Goal: Task Accomplishment & Management: Complete application form

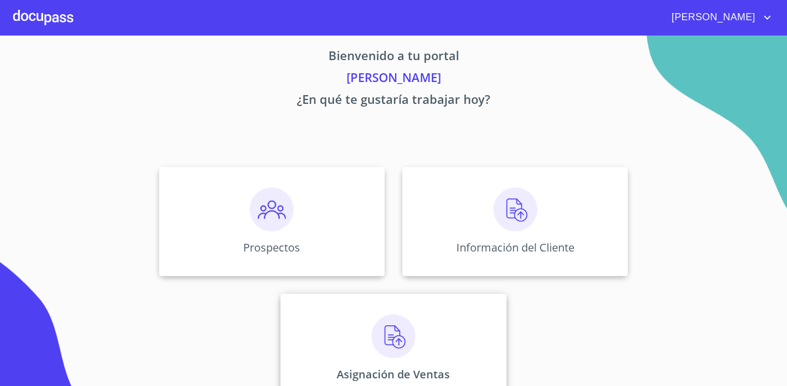
scroll to position [37, 0]
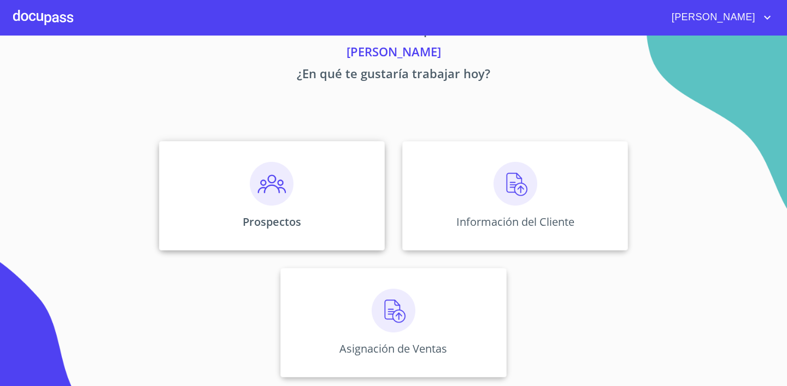
click at [284, 201] on img at bounding box center [272, 184] width 44 height 44
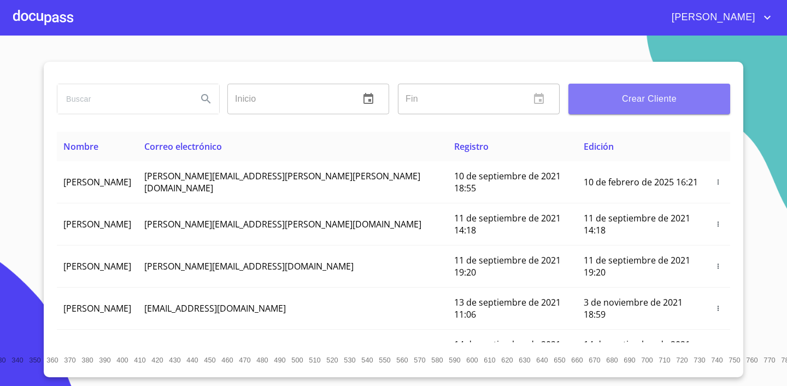
click at [682, 98] on span "Crear Cliente" at bounding box center [649, 98] width 144 height 15
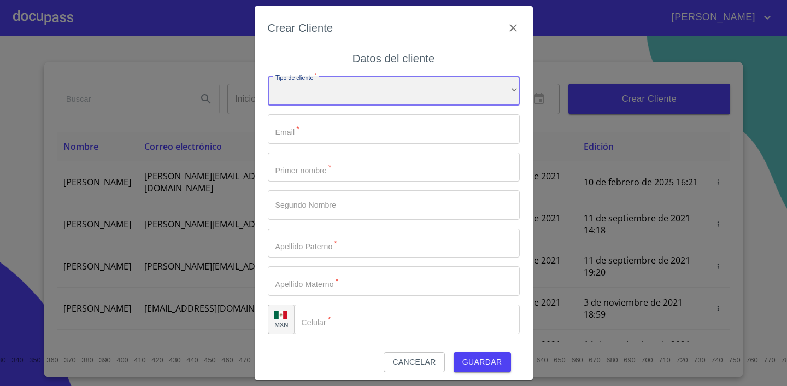
click at [421, 90] on div "​" at bounding box center [394, 91] width 252 height 30
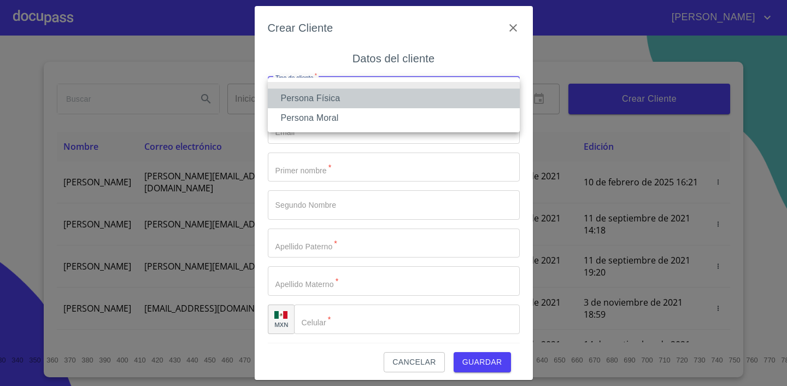
click at [413, 102] on li "Persona Física" at bounding box center [394, 99] width 252 height 20
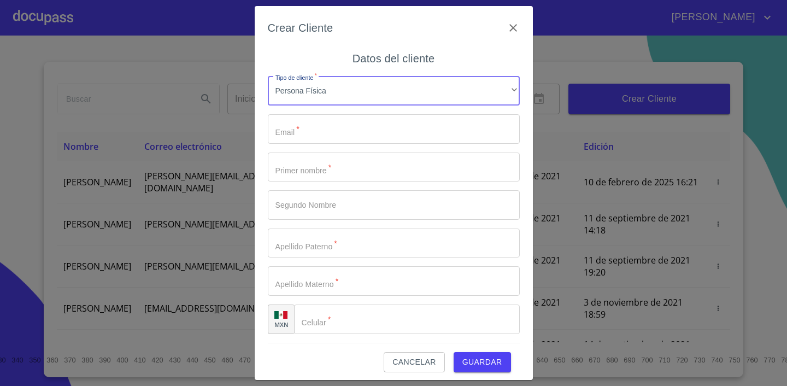
click at [399, 126] on input "Tipo de cliente   *" at bounding box center [394, 129] width 252 height 30
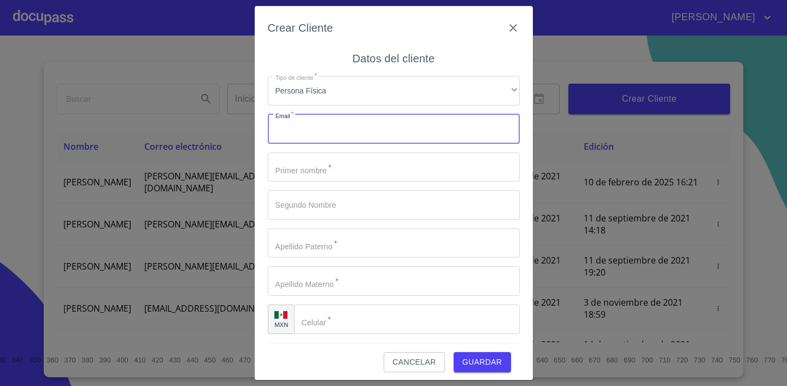
click at [395, 126] on input "Tipo de cliente   *" at bounding box center [394, 129] width 252 height 30
paste input "[EMAIL_ADDRESS][DOMAIN_NAME]"
click at [395, 126] on input "[EMAIL_ADDRESS][DOMAIN_NAME]" at bounding box center [394, 129] width 252 height 30
type input "[EMAIL_ADDRESS][DOMAIN_NAME]"
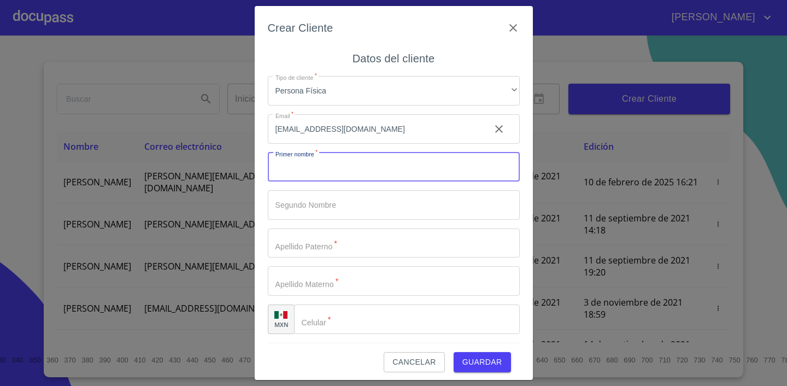
click at [335, 170] on input "Tipo de cliente   *" at bounding box center [394, 168] width 252 height 30
type input "x"
type input "XCARET"
click at [353, 182] on input "Tipo de cliente   *" at bounding box center [375, 168] width 214 height 30
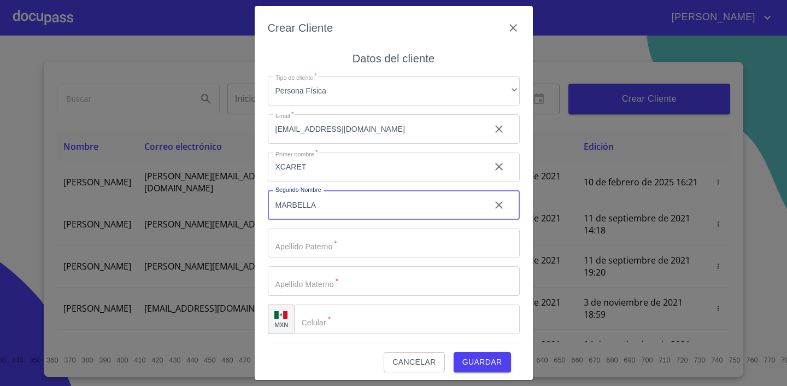
type input "MARBELLA"
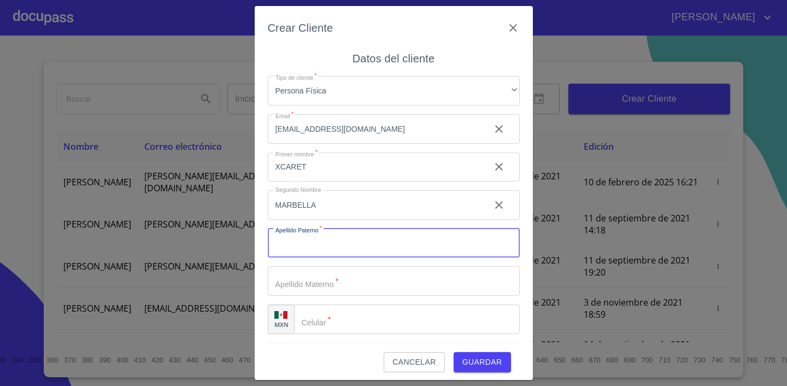
click at [358, 241] on input "Tipo de cliente   *" at bounding box center [394, 244] width 252 height 30
type input "MURO"
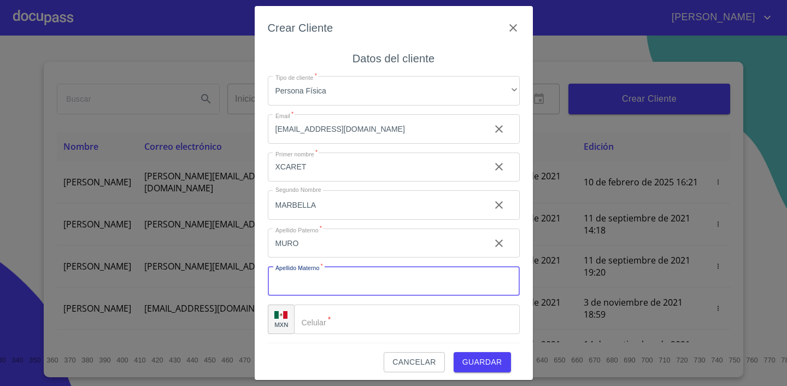
click at [365, 279] on input "Tipo de cliente   *" at bounding box center [394, 281] width 252 height 30
type input "[PERSON_NAME]"
click at [331, 312] on input "Tipo de cliente   *" at bounding box center [407, 320] width 226 height 30
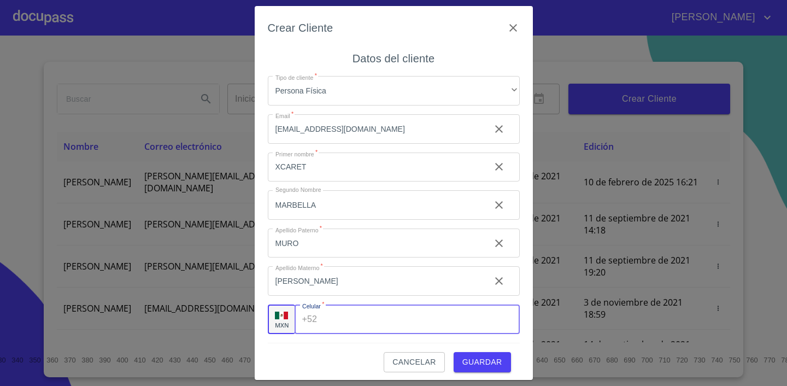
scroll to position [5, 0]
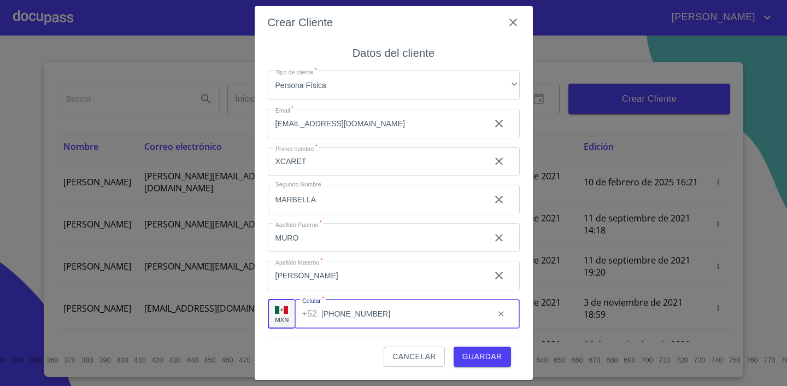
type input "[PHONE_NUMBER]"
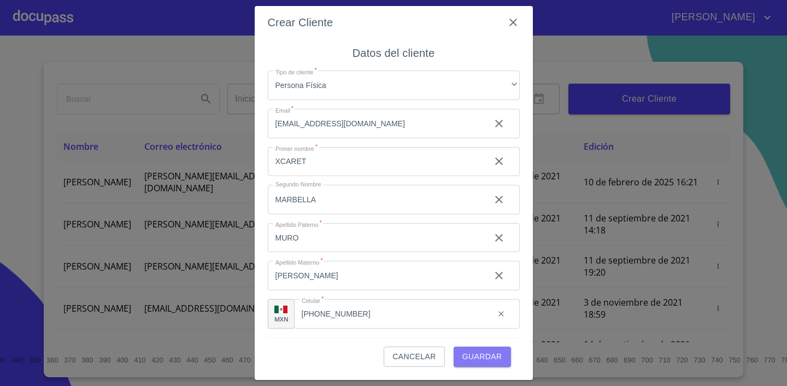
click at [486, 355] on span "Guardar" at bounding box center [483, 357] width 40 height 14
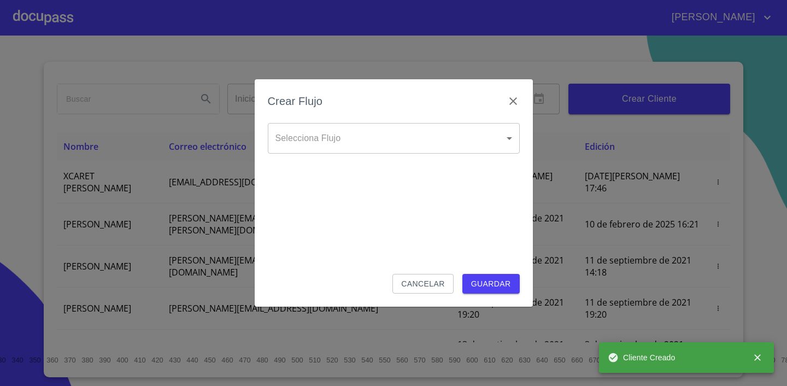
click at [366, 145] on body "[PERSON_NAME] ​ Fin ​ Crear Cliente Nombre Correo electrónico Registro Edición …" at bounding box center [393, 193] width 787 height 386
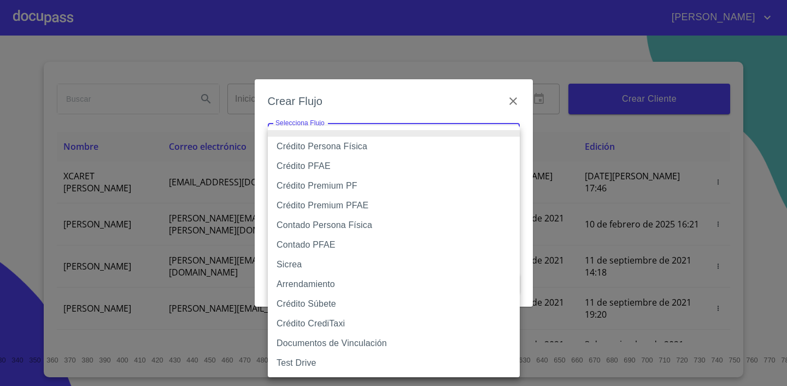
click at [364, 146] on li "Crédito Persona Física" at bounding box center [394, 147] width 252 height 20
type input "6009fb3c7d1714eb8809aa97"
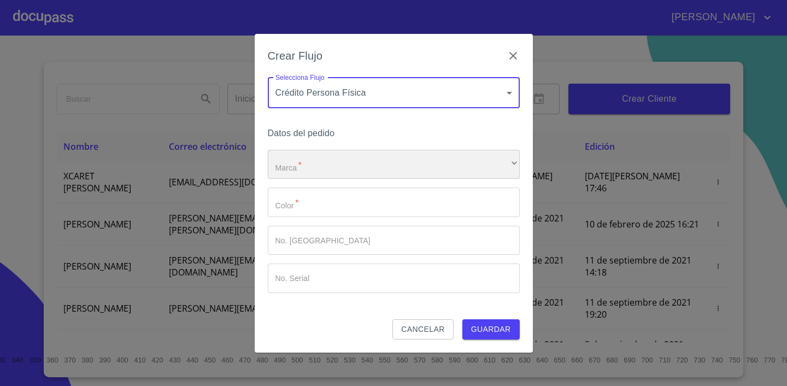
click at [329, 163] on div "​" at bounding box center [394, 165] width 252 height 30
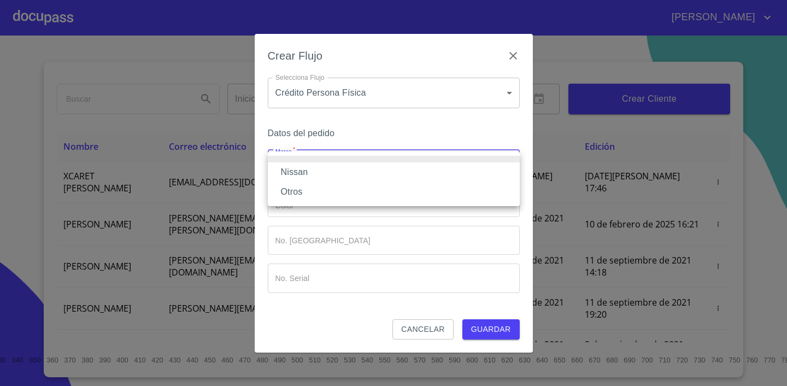
click at [325, 172] on li "Nissan" at bounding box center [394, 172] width 252 height 20
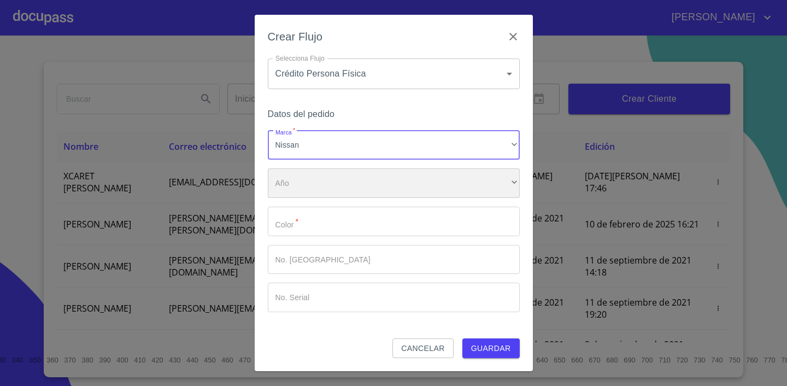
click at [325, 188] on div "​" at bounding box center [394, 183] width 252 height 30
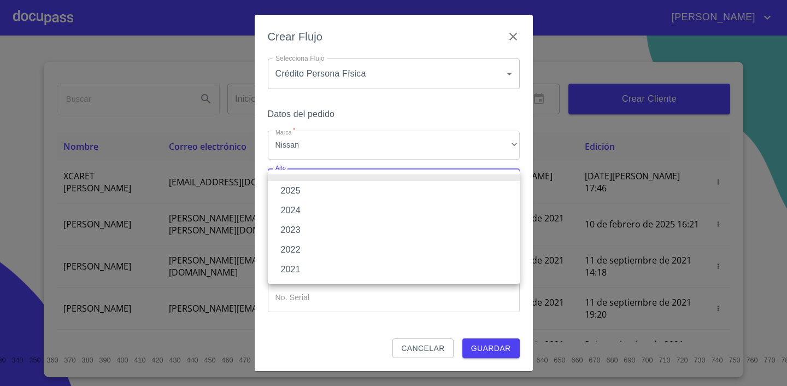
click at [322, 195] on li "2025" at bounding box center [394, 191] width 252 height 20
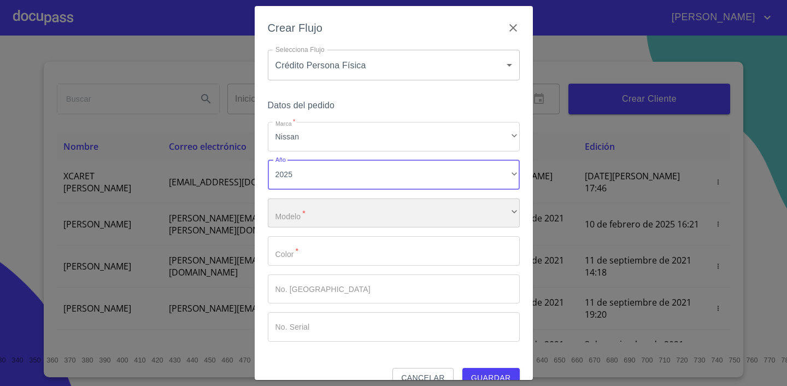
click at [325, 209] on div "​" at bounding box center [394, 213] width 252 height 30
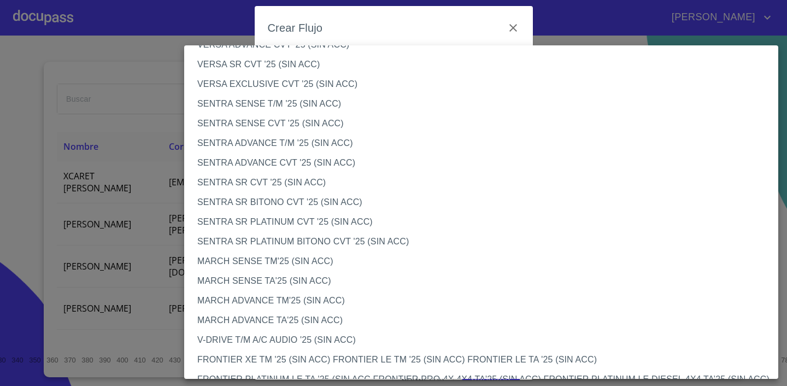
scroll to position [592, 0]
click at [272, 130] on li "SENTRA SENSE CVT '25 (SIN ACC)" at bounding box center [481, 124] width 594 height 20
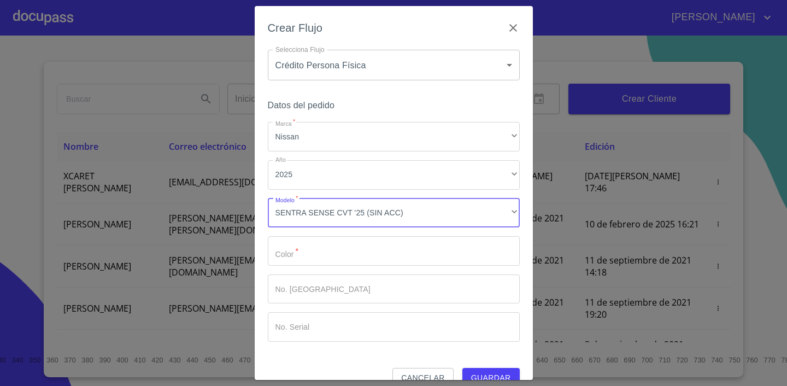
click at [323, 253] on input "Marca   *" at bounding box center [394, 251] width 252 height 30
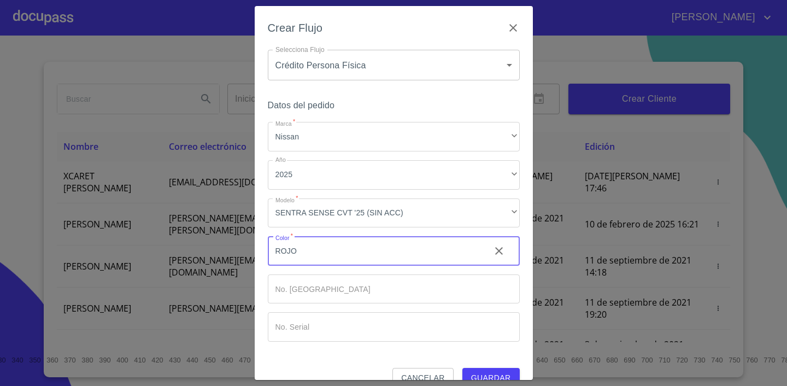
type input "ROJO"
click at [493, 359] on div "Datos del pedido Marca   * Nissan ​ Año 2025 ​ Modelo   * SENTRA SENSE CVT '25 …" at bounding box center [394, 233] width 252 height 270
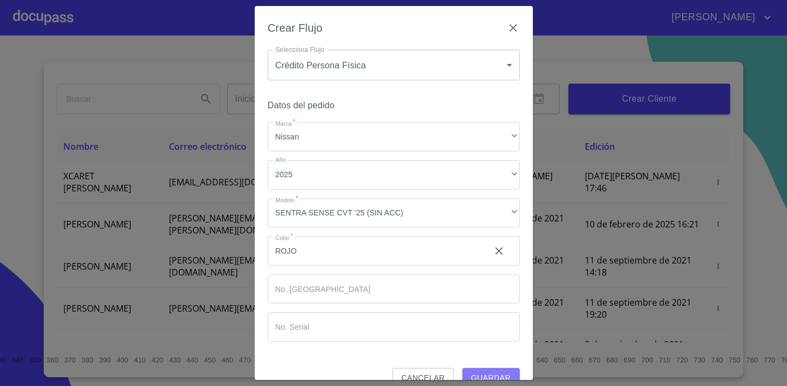
click at [494, 375] on span "Guardar" at bounding box center [491, 378] width 40 height 14
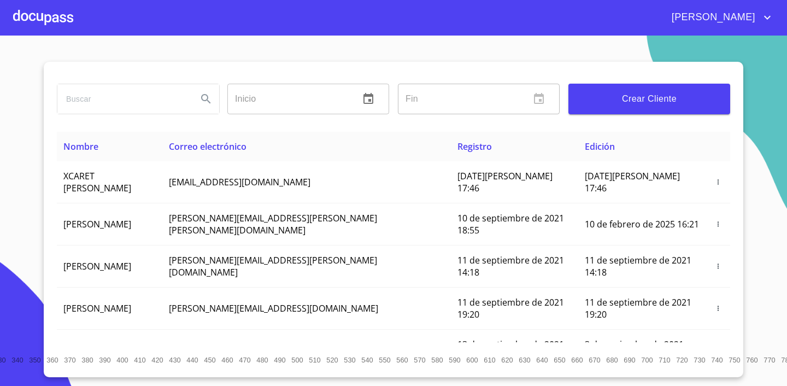
click at [25, 14] on div at bounding box center [43, 17] width 60 height 35
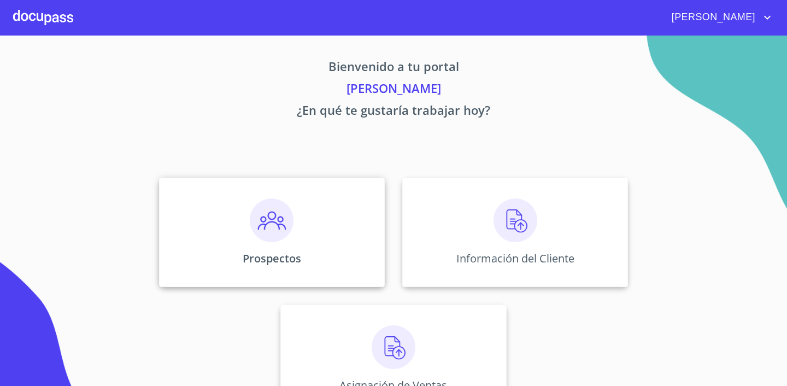
click at [325, 230] on div "Prospectos" at bounding box center [272, 232] width 226 height 109
click at [513, 220] on img at bounding box center [516, 220] width 44 height 44
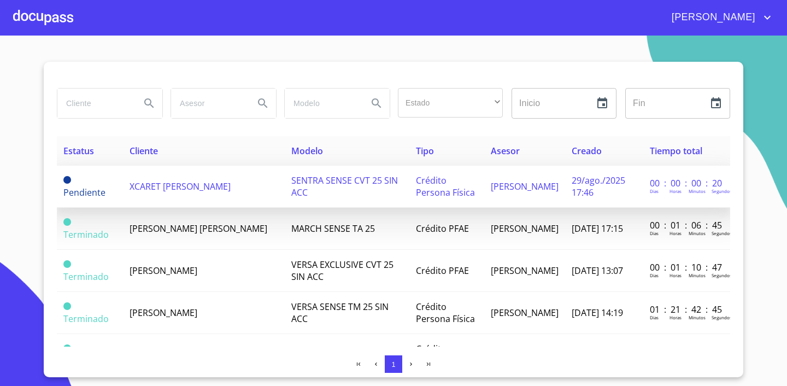
click at [156, 184] on span "XCARET [PERSON_NAME]" at bounding box center [180, 186] width 101 height 12
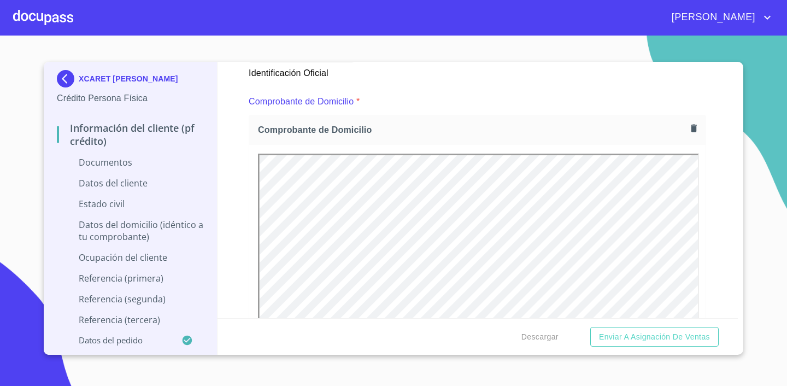
click at [690, 126] on icon "button" at bounding box center [694, 128] width 10 height 10
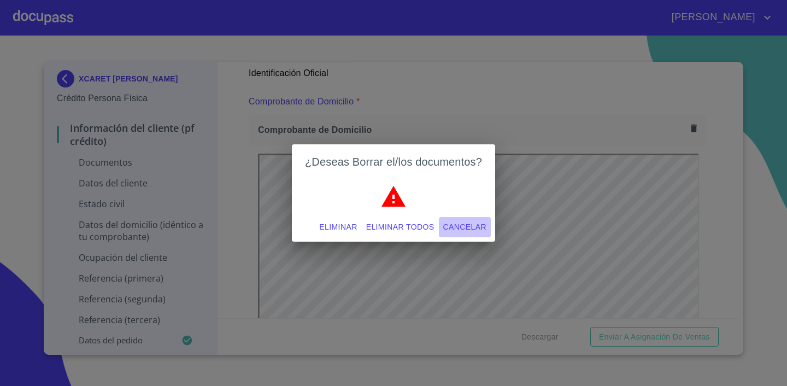
click at [475, 225] on span "Cancelar" at bounding box center [464, 227] width 43 height 14
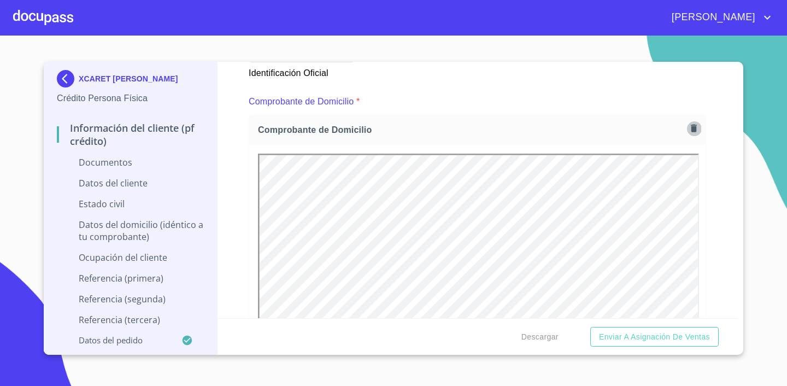
click at [693, 123] on icon "button" at bounding box center [694, 128] width 10 height 10
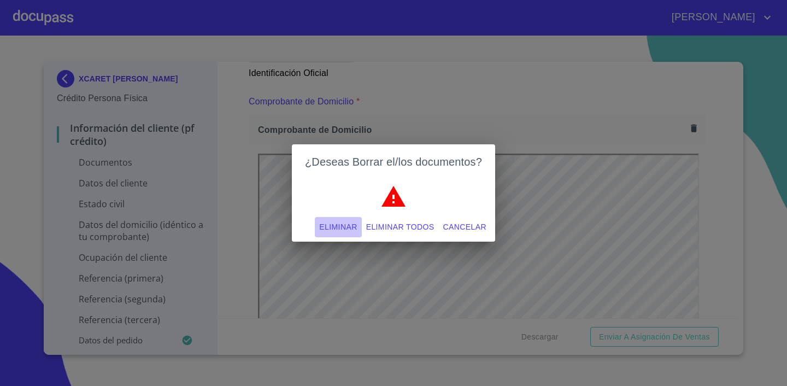
click at [332, 224] on span "Eliminar" at bounding box center [338, 227] width 38 height 14
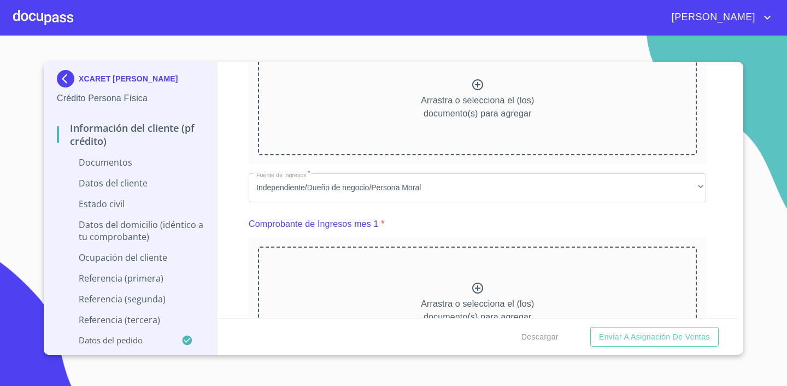
scroll to position [659, 0]
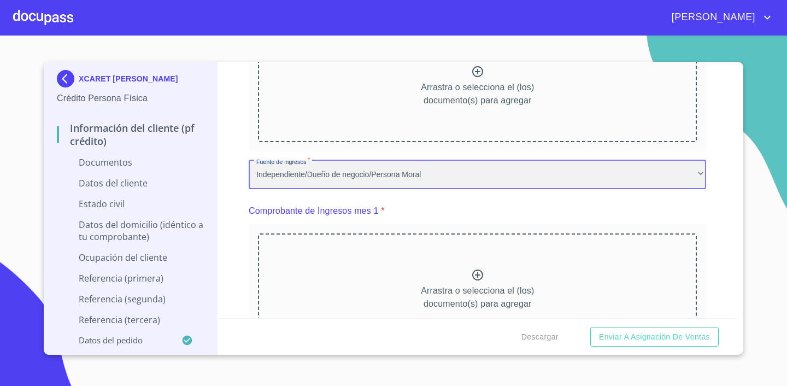
click at [447, 173] on div "Independiente/Dueño de negocio/Persona Moral" at bounding box center [478, 175] width 458 height 30
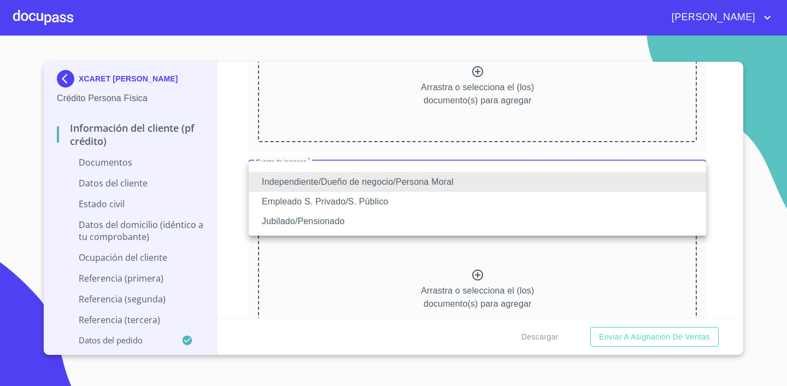
click at [446, 184] on li "Independiente/Dueño de negocio/Persona Moral" at bounding box center [478, 182] width 458 height 20
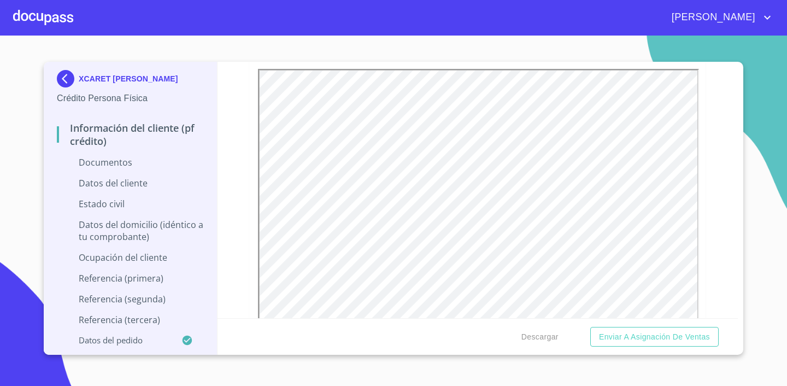
scroll to position [0, 0]
click at [761, 284] on section "XCARET [PERSON_NAME] Persona Física Información del cliente (PF crédito) Docume…" at bounding box center [393, 211] width 787 height 350
click at [723, 284] on div "Información del cliente (PF crédito) Documentos Documento de identificación.   …" at bounding box center [478, 190] width 521 height 256
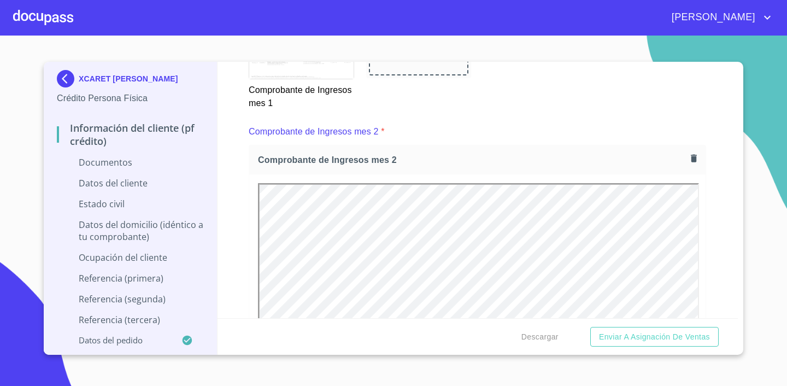
click at [762, 225] on section "XCARET [PERSON_NAME] Persona Física Información del cliente (PF crédito) Docume…" at bounding box center [393, 211] width 787 height 350
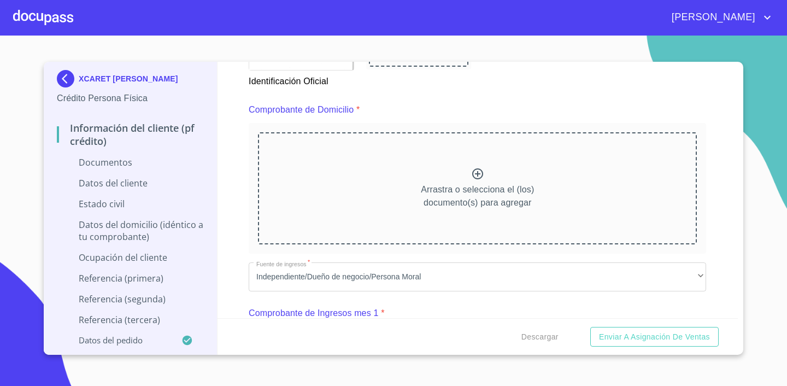
scroll to position [556, 0]
click at [747, 237] on section "XCARET [PERSON_NAME] Persona Física Información del cliente (PF crédito) Docume…" at bounding box center [393, 211] width 787 height 350
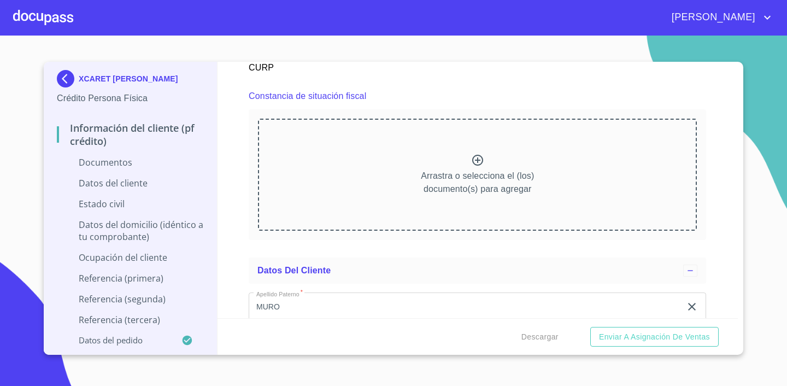
scroll to position [2662, 0]
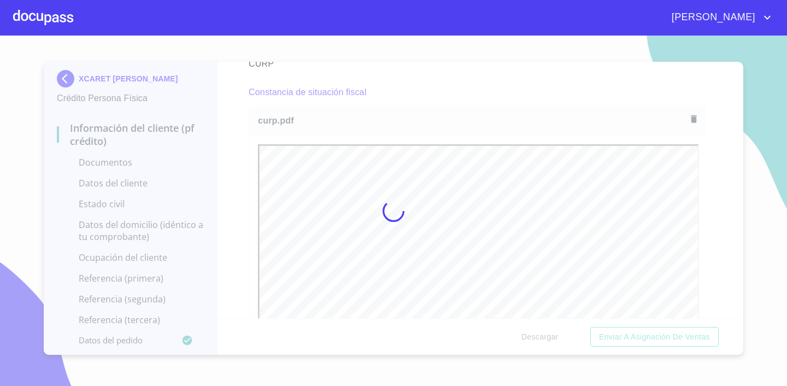
click at [729, 189] on div at bounding box center [393, 211] width 787 height 350
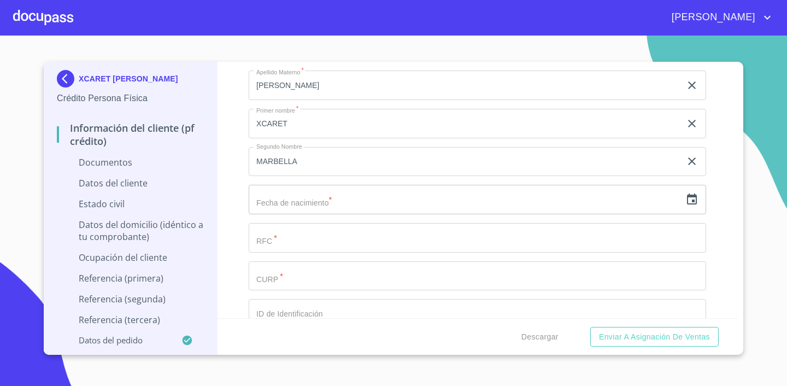
scroll to position [3235, 0]
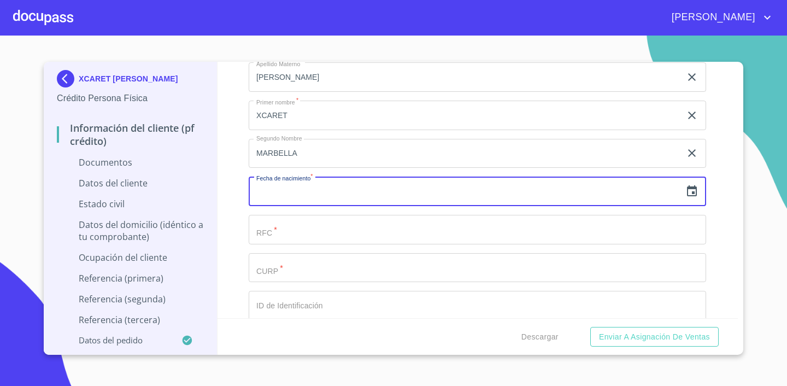
click at [334, 189] on input "text" at bounding box center [465, 192] width 433 height 30
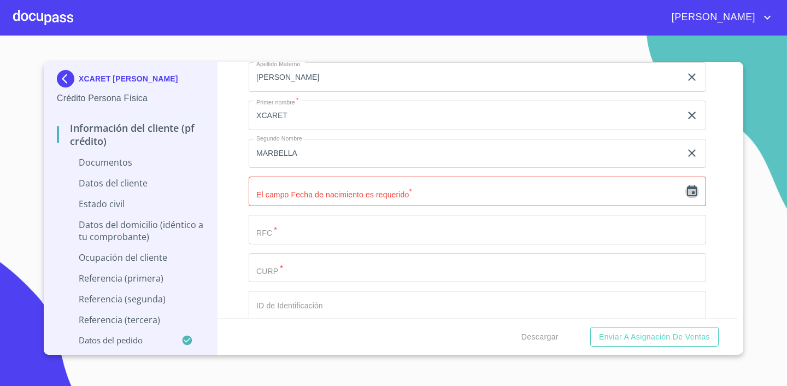
click at [689, 185] on icon "button" at bounding box center [692, 190] width 10 height 11
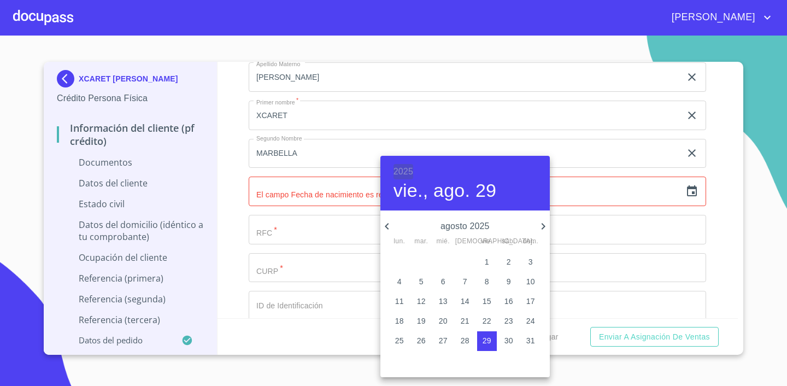
click at [406, 171] on h6 "2025" at bounding box center [404, 171] width 20 height 15
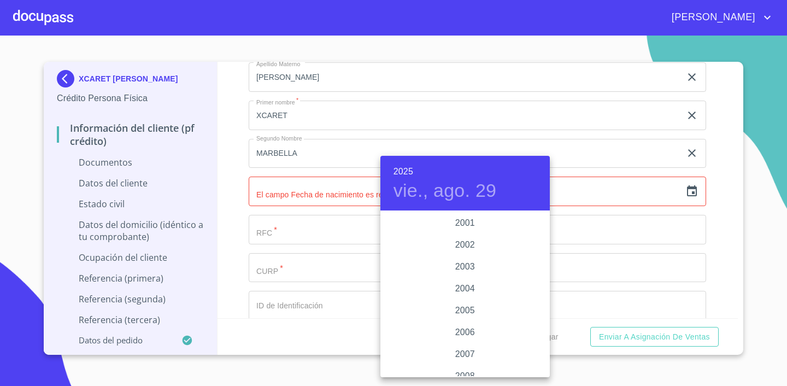
scroll to position [1658, 0]
click at [466, 222] on div "2001" at bounding box center [466, 227] width 170 height 22
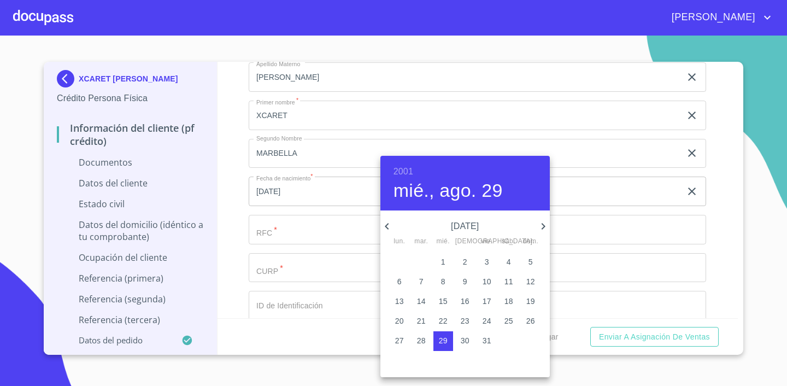
click at [541, 229] on icon "button" at bounding box center [543, 226] width 13 height 13
click at [439, 340] on p "26" at bounding box center [443, 340] width 9 height 11
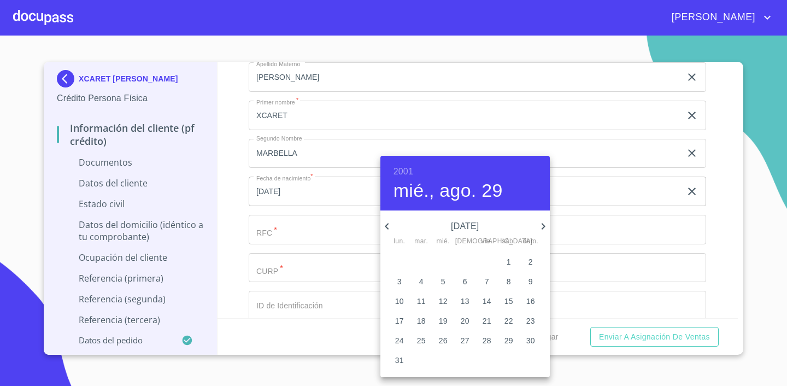
type input "26 de dic. de 2001"
click at [756, 243] on div at bounding box center [393, 193] width 787 height 386
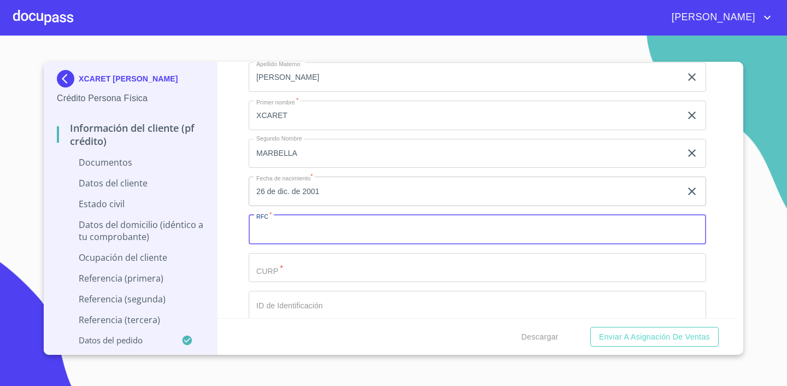
click at [282, 232] on input "Documento de identificación.   *" at bounding box center [478, 230] width 458 height 30
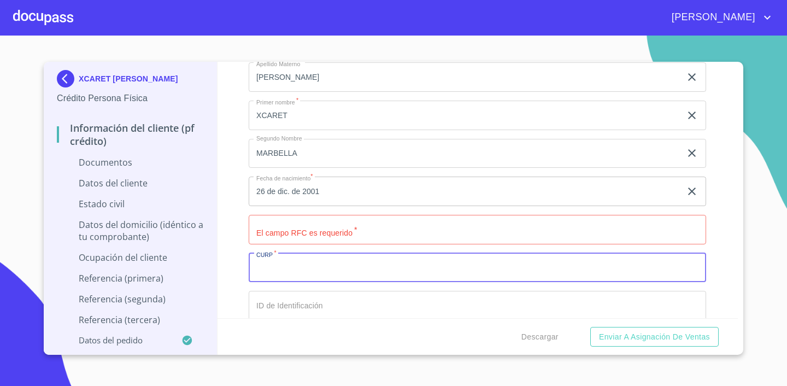
click at [282, 266] on input "Documento de identificación.   *" at bounding box center [478, 268] width 458 height 30
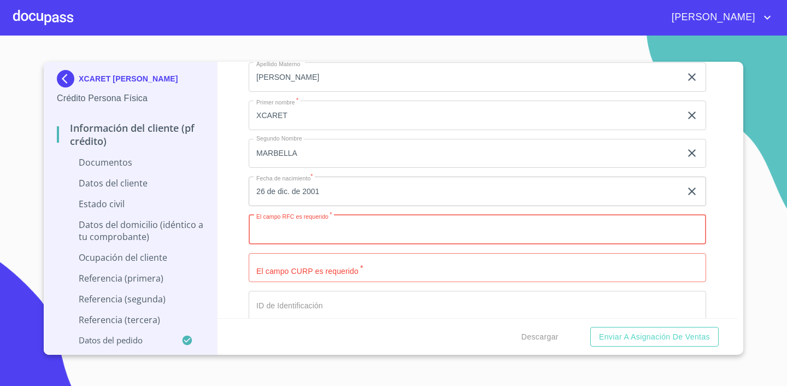
click at [339, 226] on input "Documento de identificación.   *" at bounding box center [478, 230] width 458 height 30
click at [307, 227] on input "Documento de identificación.   *" at bounding box center [478, 230] width 458 height 30
click at [356, 234] on input "MUSX011226" at bounding box center [465, 230] width 433 height 30
drag, startPoint x: 334, startPoint y: 227, endPoint x: 252, endPoint y: 228, distance: 82.6
click at [252, 228] on input "MUSX011226" at bounding box center [465, 230] width 433 height 30
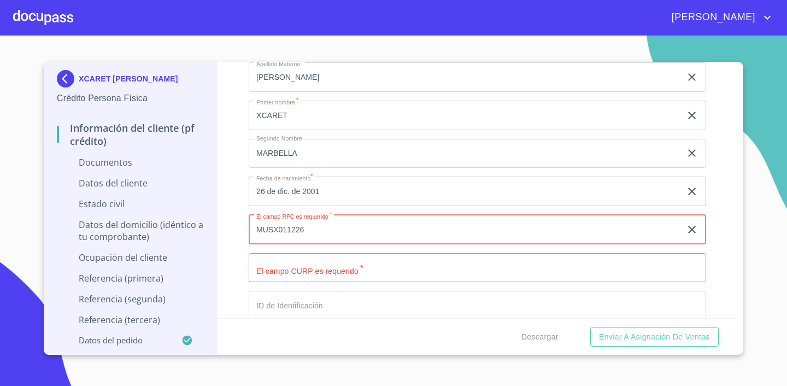
type input "MUSX011226"
drag, startPoint x: 335, startPoint y: 269, endPoint x: 323, endPoint y: 267, distance: 12.7
click at [335, 244] on input "Documento de identificación.   *" at bounding box center [465, 230] width 433 height 30
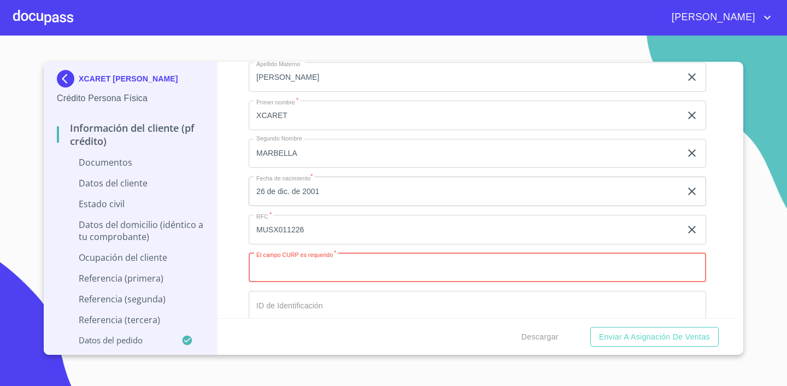
click at [320, 267] on input "Documento de identificación.   *" at bounding box center [478, 268] width 458 height 30
paste input "MUSX011226"
type input "MUSX011226MBCRLCC3"
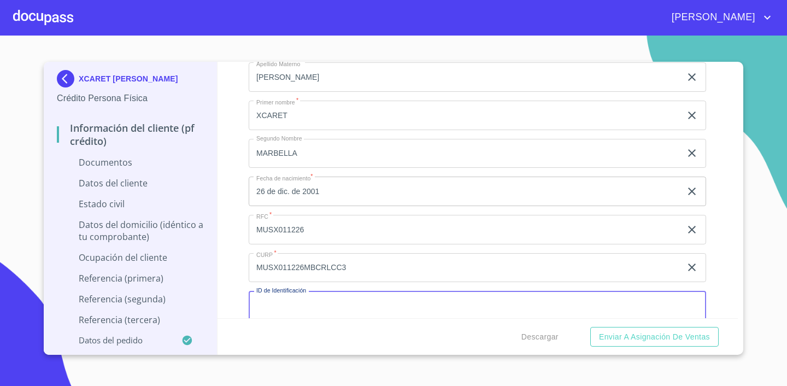
click at [339, 291] on input "Documento de identificación.   *" at bounding box center [478, 306] width 458 height 30
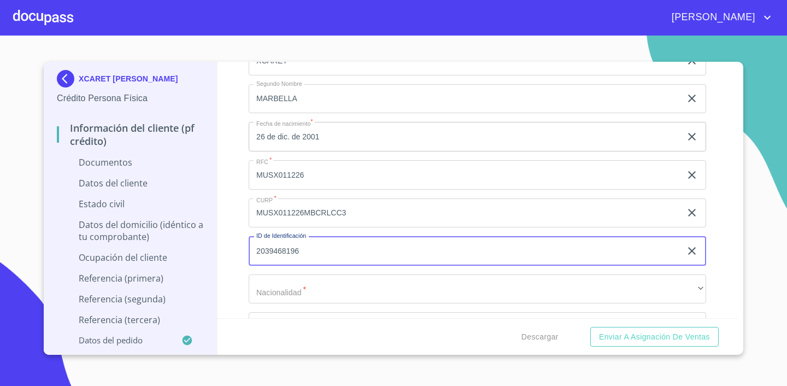
type input "2039468196"
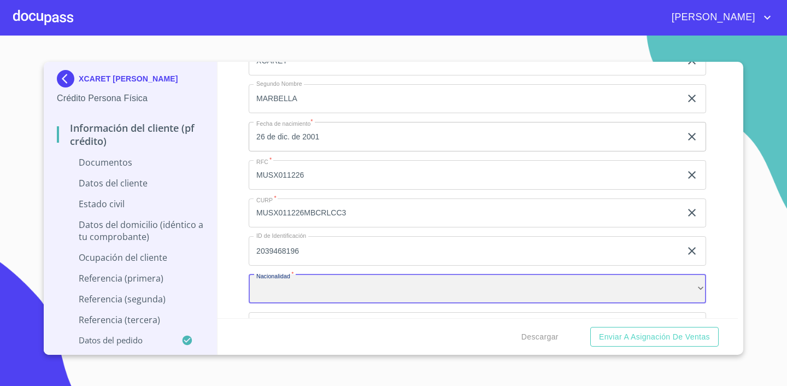
click at [363, 293] on div "​" at bounding box center [478, 289] width 458 height 30
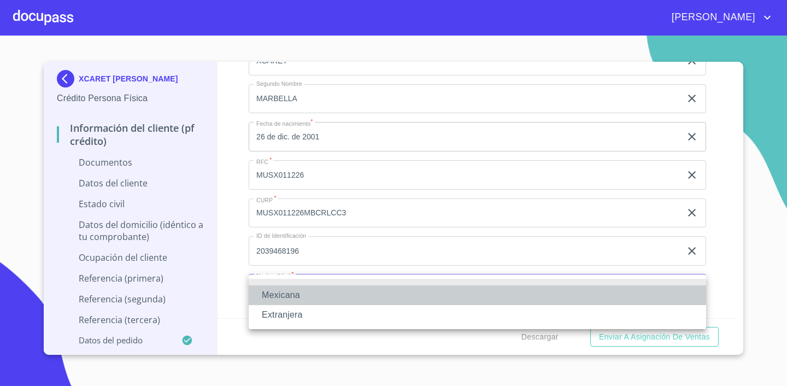
click at [348, 296] on li "Mexicana" at bounding box center [478, 295] width 458 height 20
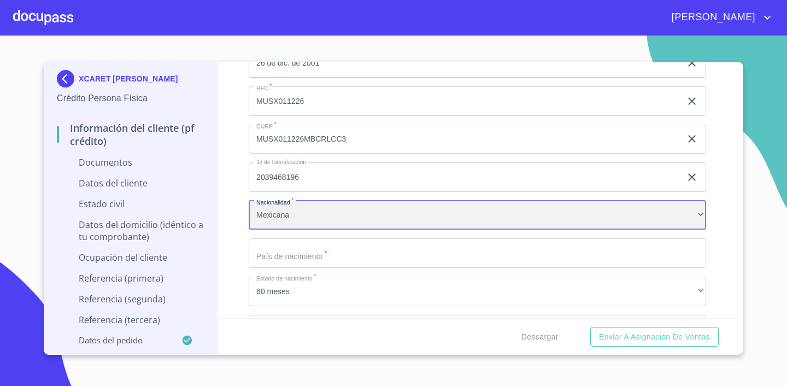
scroll to position [3369, 0]
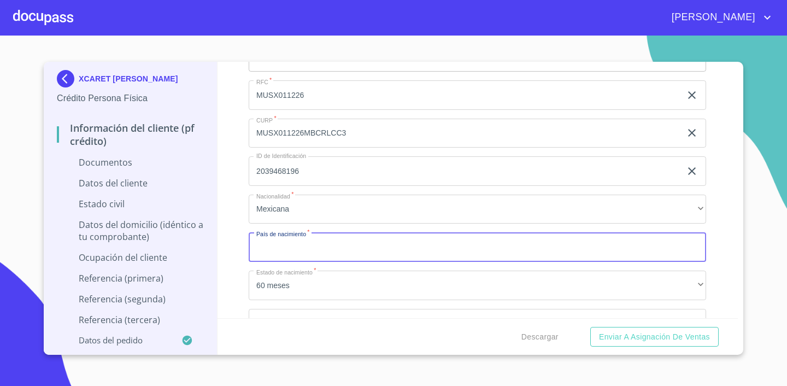
click at [392, 237] on input "Documento de identificación.   *" at bounding box center [478, 247] width 458 height 30
type input "[GEOGRAPHIC_DATA]"
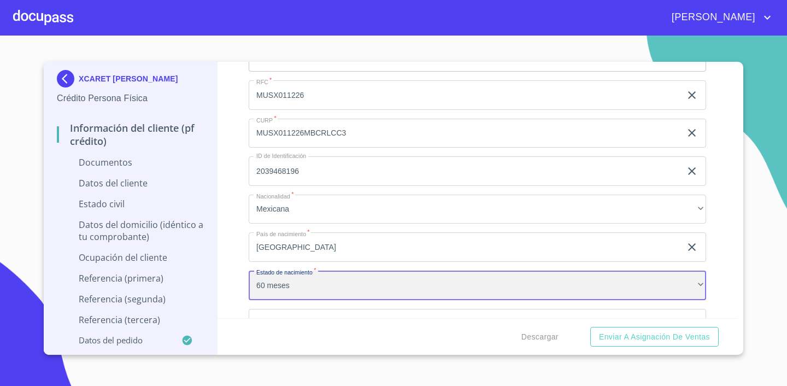
click at [463, 282] on div "60 meses" at bounding box center [478, 286] width 458 height 30
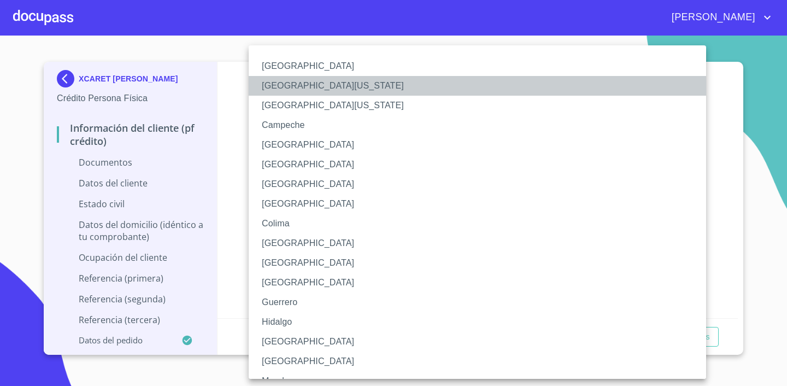
click at [360, 91] on li "[GEOGRAPHIC_DATA][US_STATE]" at bounding box center [478, 86] width 458 height 20
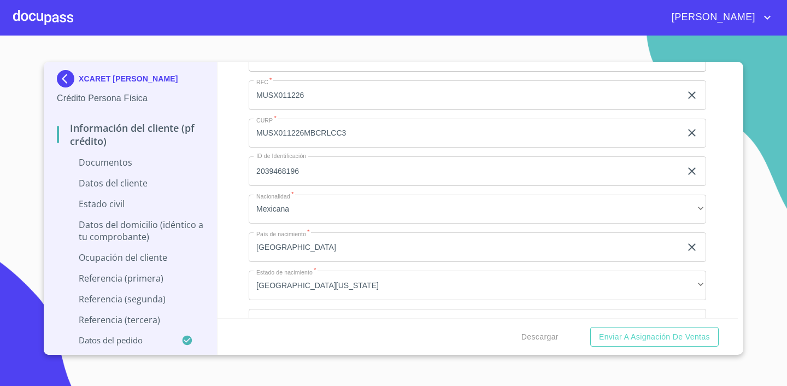
click at [741, 255] on div "XCARET [PERSON_NAME] Persona Física Información del cliente (PF crédito) Docume…" at bounding box center [394, 208] width 700 height 293
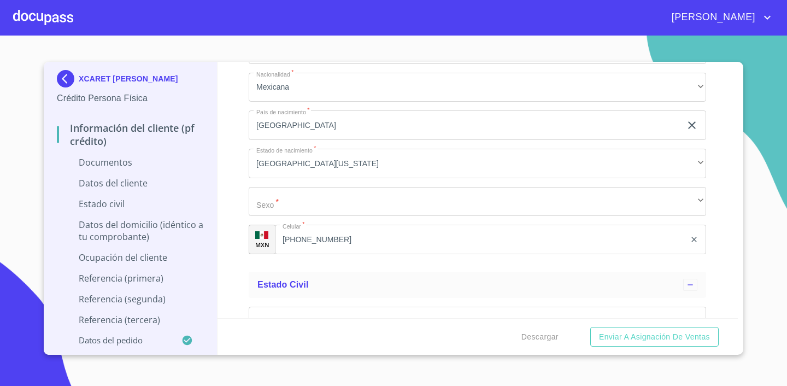
scroll to position [3504, 0]
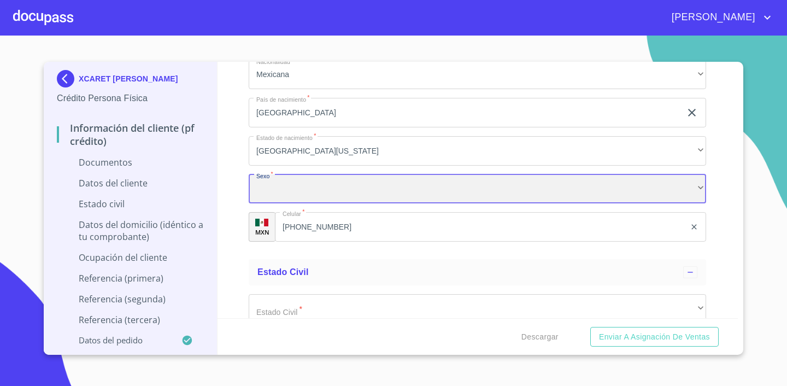
click at [471, 182] on div "​" at bounding box center [478, 189] width 458 height 30
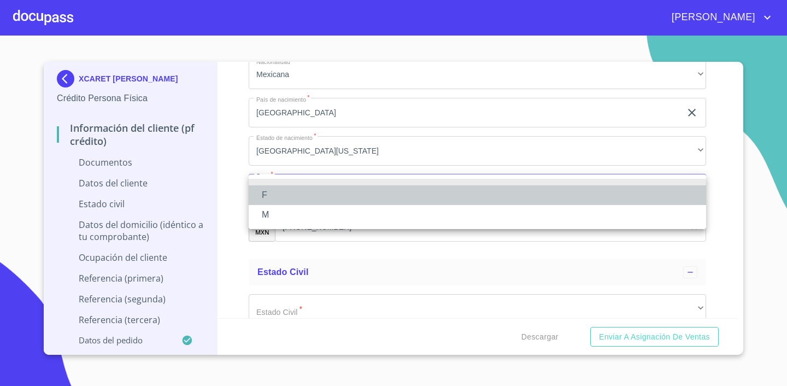
click at [418, 195] on li "F" at bounding box center [478, 195] width 458 height 20
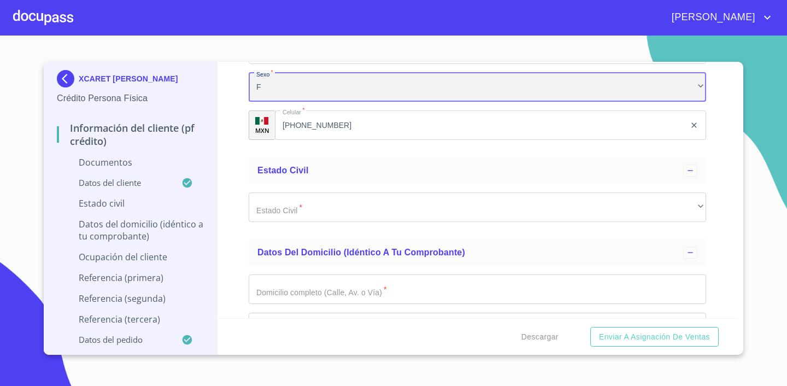
scroll to position [3620, 0]
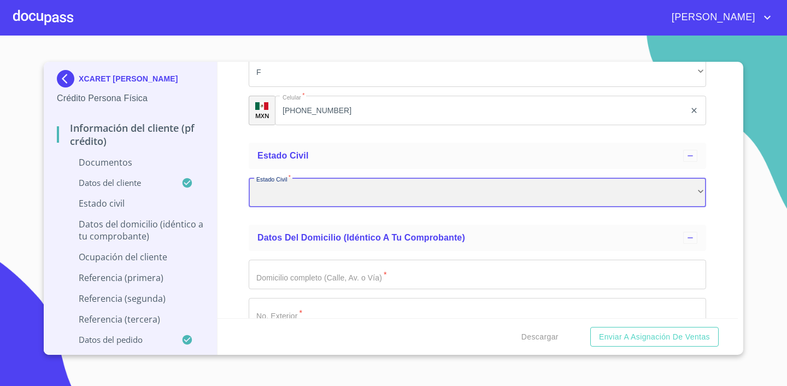
click at [382, 184] on div "​" at bounding box center [478, 193] width 458 height 30
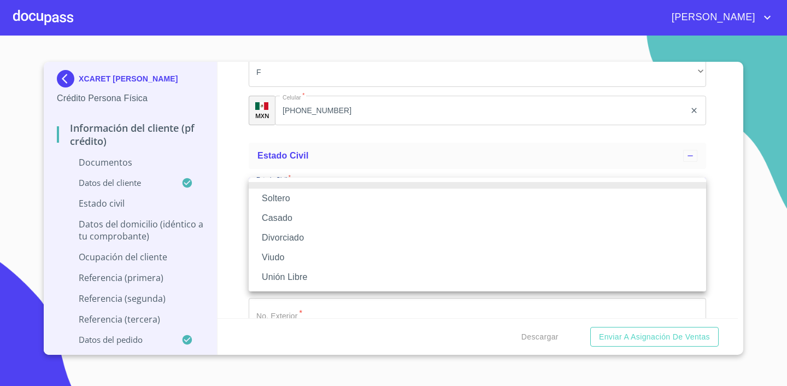
click at [348, 198] on li "Soltero" at bounding box center [478, 199] width 458 height 20
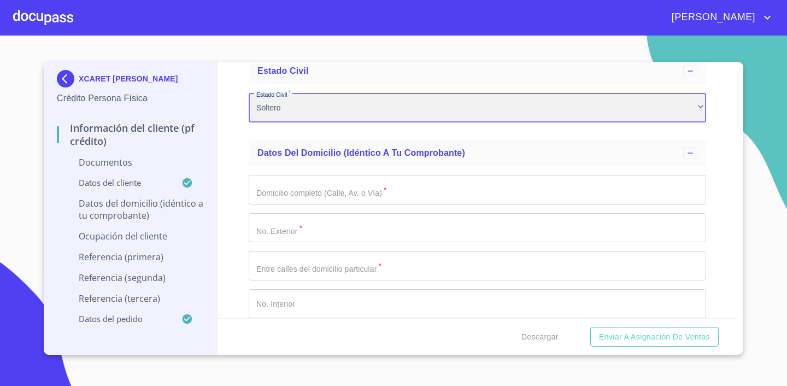
scroll to position [3706, 0]
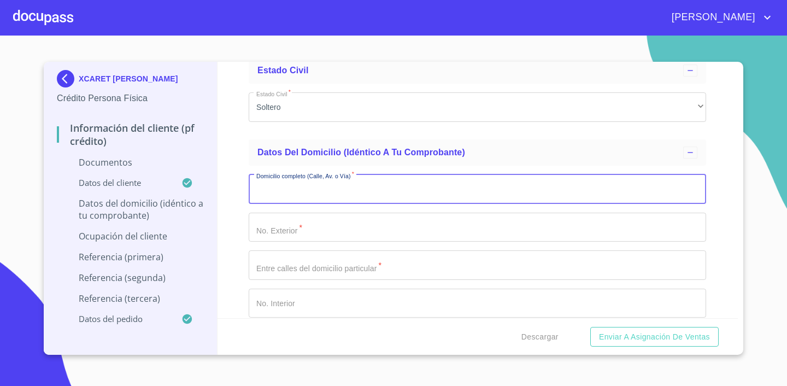
click at [346, 194] on input "Documento de identificación.   *" at bounding box center [478, 189] width 458 height 30
type input "[PERSON_NAME]"
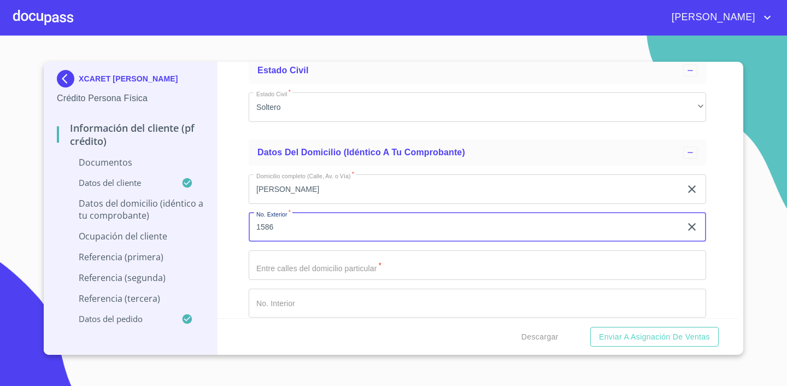
type input "1586"
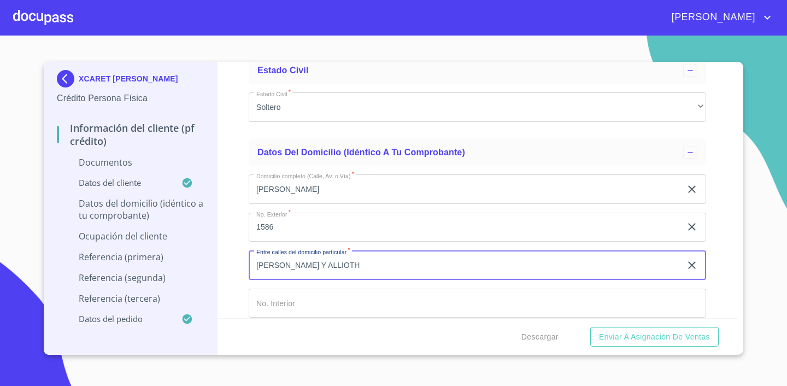
type input "[PERSON_NAME] Y ALLIOTH"
click at [725, 213] on div "Información del cliente (PF crédito) Documentos Documento de identificación.   …" at bounding box center [478, 190] width 521 height 256
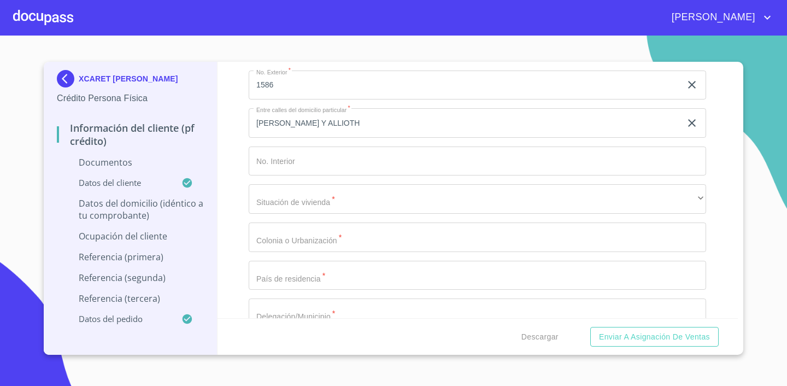
scroll to position [3897, 0]
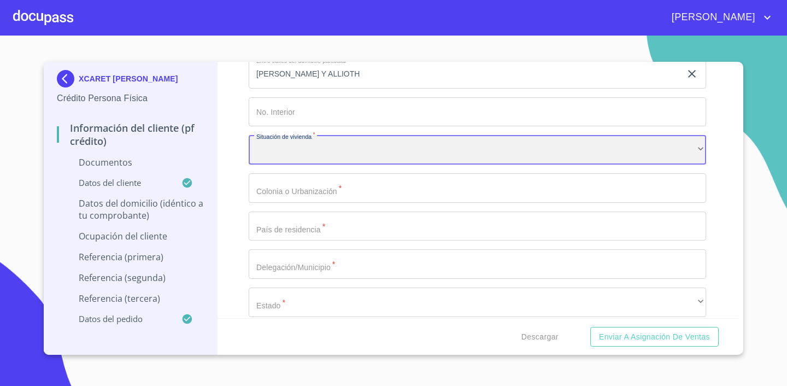
click at [355, 145] on div "​" at bounding box center [478, 150] width 458 height 30
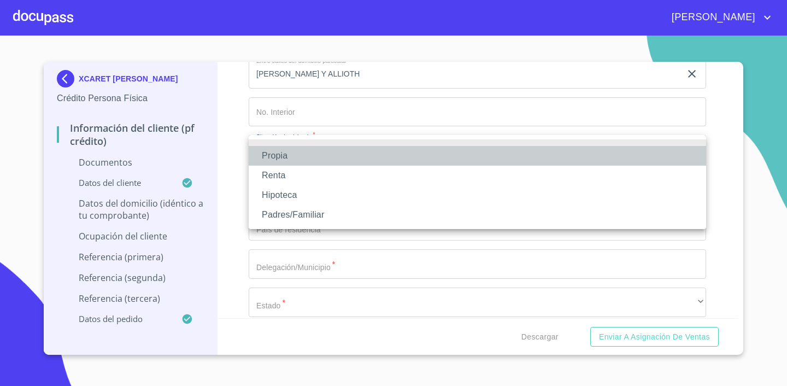
click at [322, 161] on li "Propia" at bounding box center [478, 156] width 458 height 20
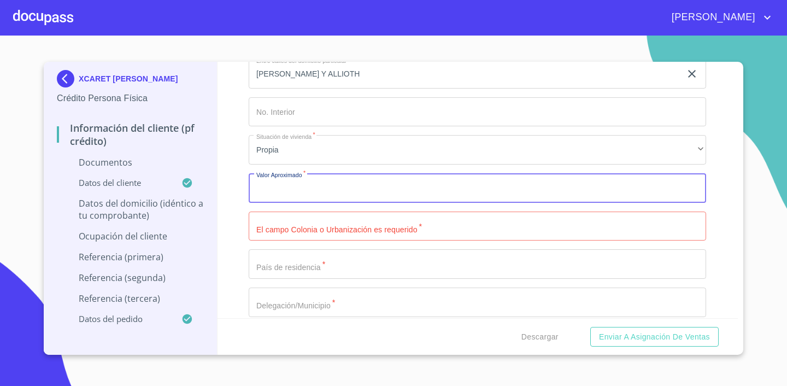
click at [333, 189] on input "Documento de identificación.   *" at bounding box center [478, 188] width 458 height 30
type input "$6,000,000"
click at [346, 233] on input "Documento de identificación.   *" at bounding box center [478, 227] width 458 height 30
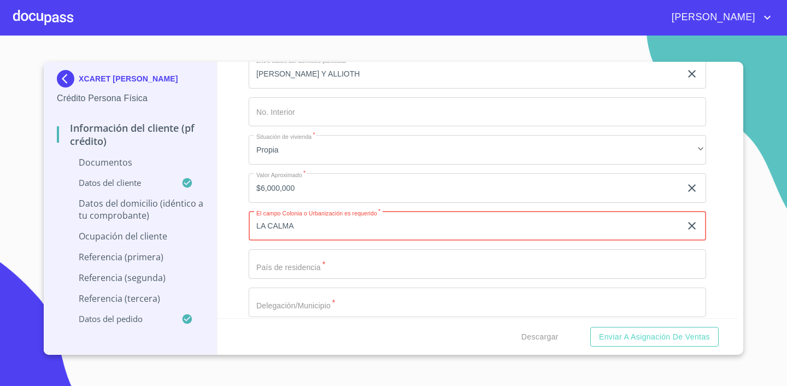
type input "LA CALMA"
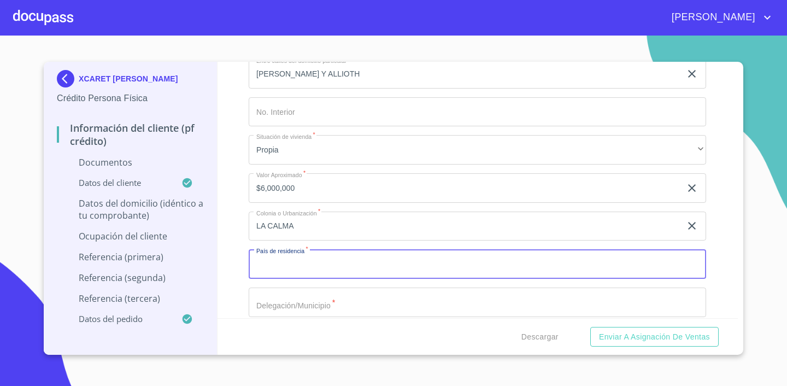
click at [390, 259] on input "Documento de identificación.   *" at bounding box center [478, 264] width 458 height 30
type input "[GEOGRAPHIC_DATA]"
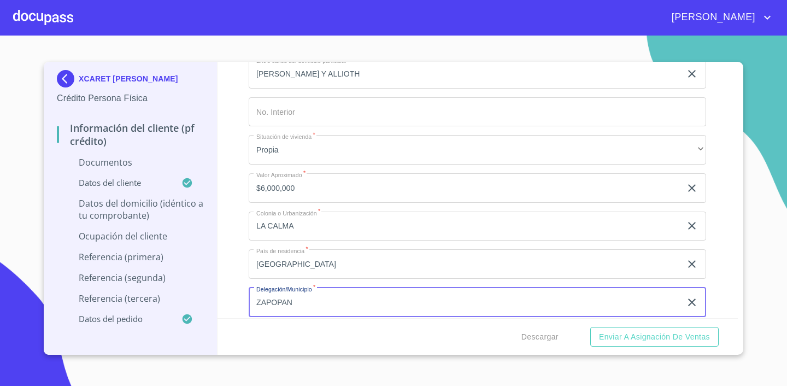
type input "ZAPOPAN"
click at [717, 272] on div "Información del cliente (PF crédito) Documentos Documento de identificación.   …" at bounding box center [478, 190] width 521 height 256
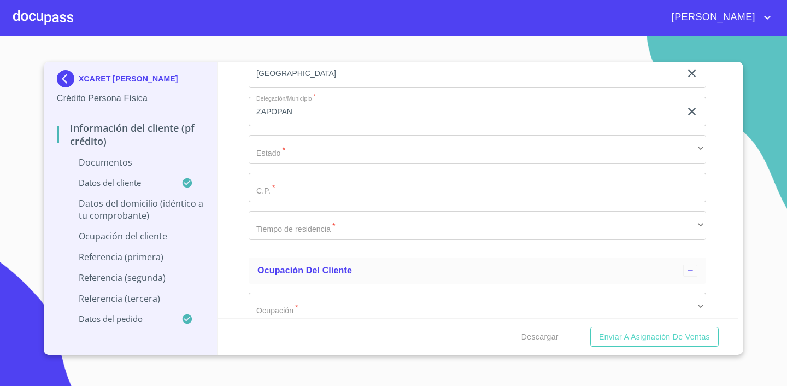
scroll to position [4099, 0]
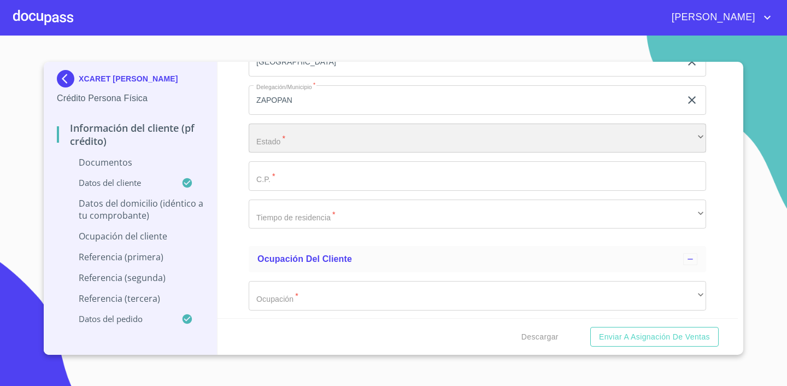
click at [377, 142] on div "​" at bounding box center [478, 139] width 458 height 30
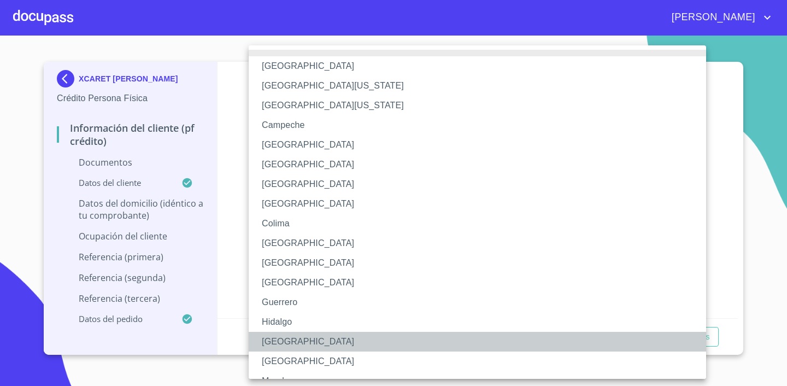
click at [293, 339] on li "[GEOGRAPHIC_DATA]" at bounding box center [478, 342] width 458 height 20
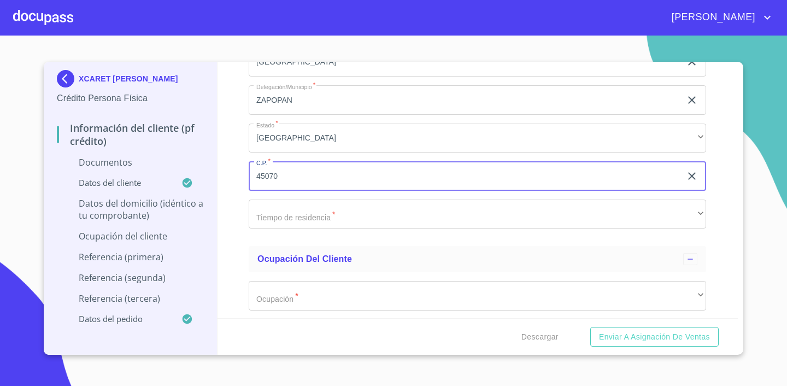
type input "45070"
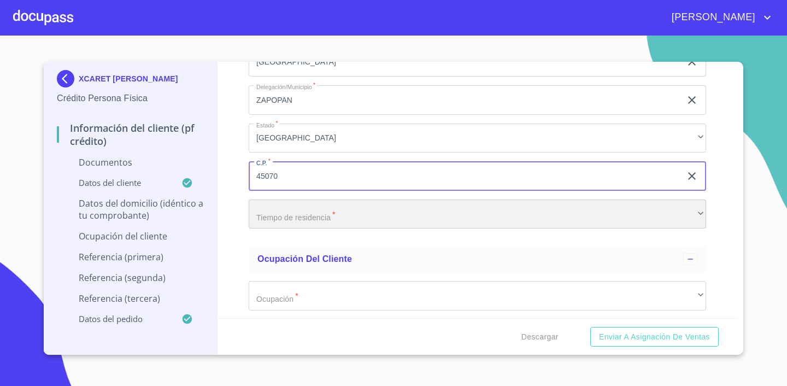
click at [320, 220] on div "​" at bounding box center [478, 215] width 458 height 30
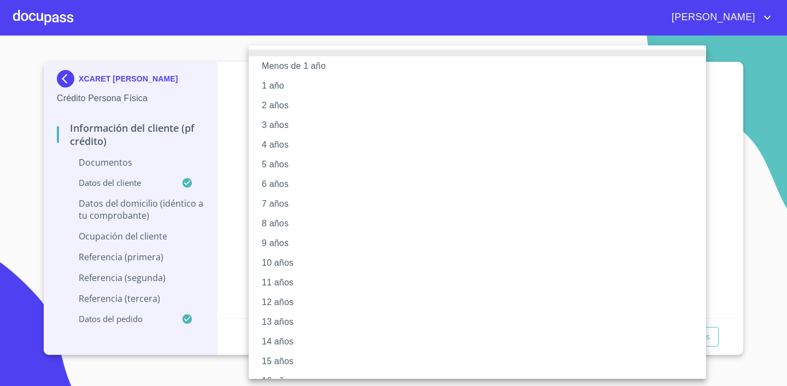
scroll to position [95, 0]
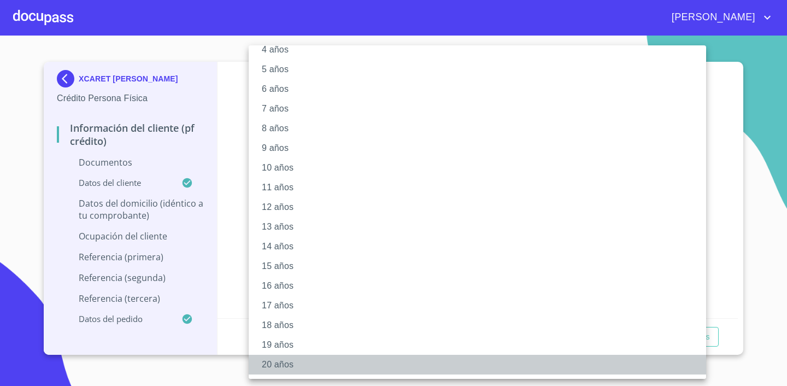
click at [293, 366] on li "20 años" at bounding box center [478, 365] width 458 height 20
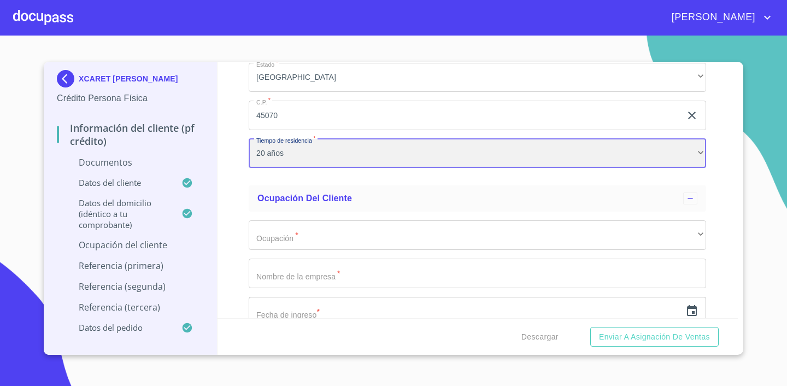
scroll to position [4173, 0]
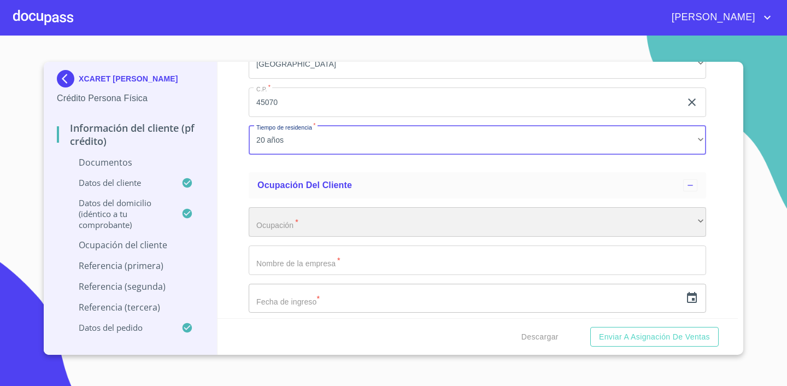
click at [313, 218] on div "​" at bounding box center [478, 222] width 458 height 30
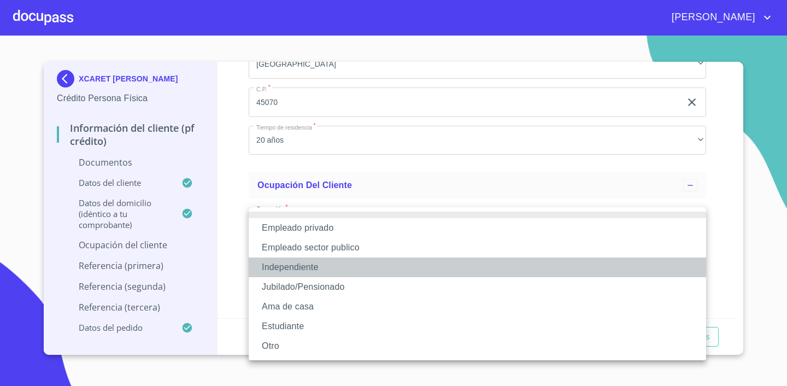
click at [319, 266] on li "Independiente" at bounding box center [478, 268] width 458 height 20
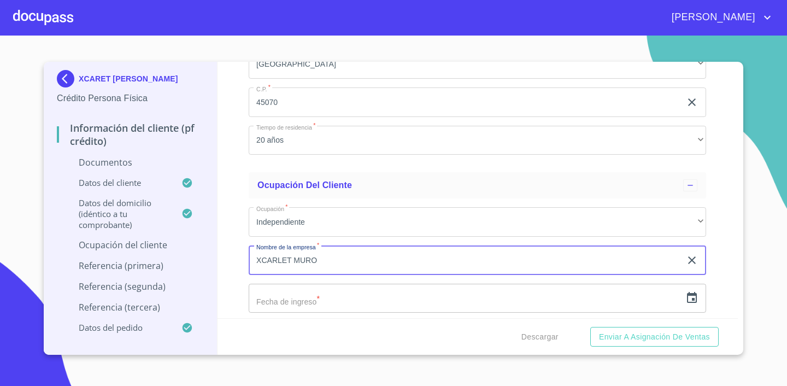
type input "XCARLET MURO"
click at [375, 304] on input "text" at bounding box center [465, 299] width 433 height 30
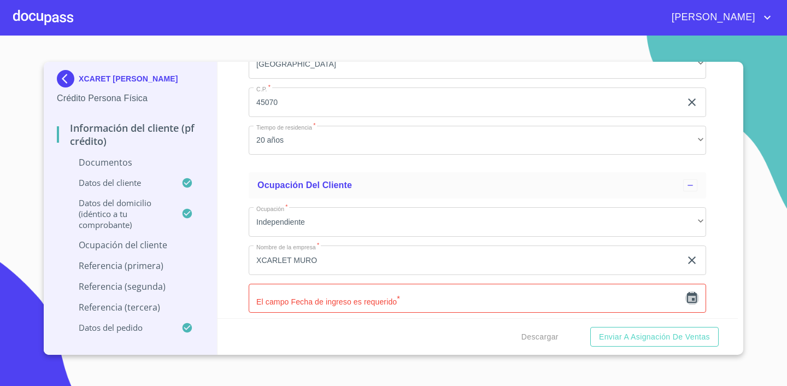
click at [690, 295] on icon "button" at bounding box center [692, 297] width 13 height 13
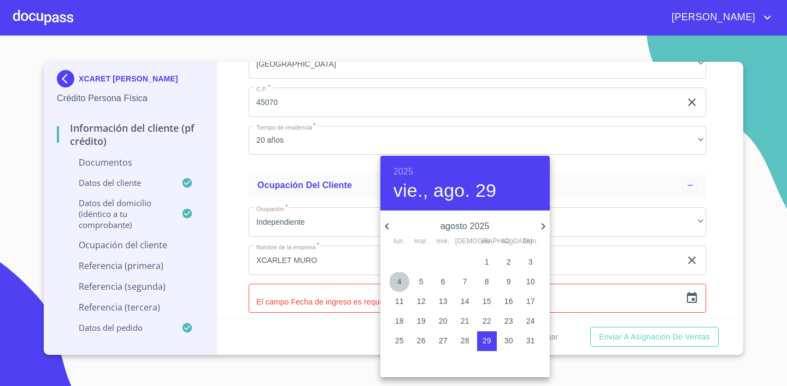
click at [398, 283] on p "4" at bounding box center [400, 281] width 4 height 11
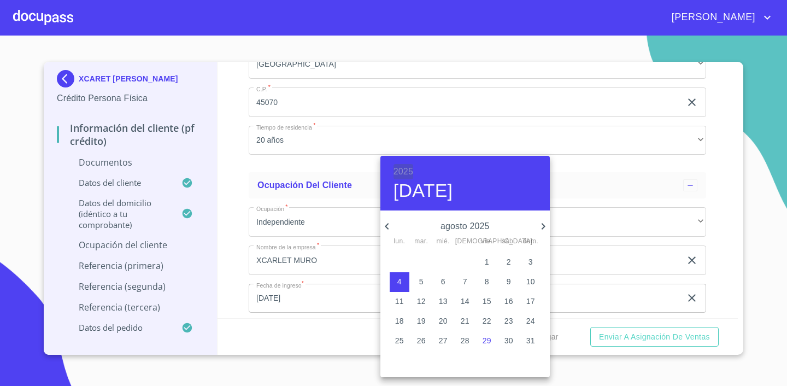
click at [410, 173] on h6 "2025" at bounding box center [404, 171] width 20 height 15
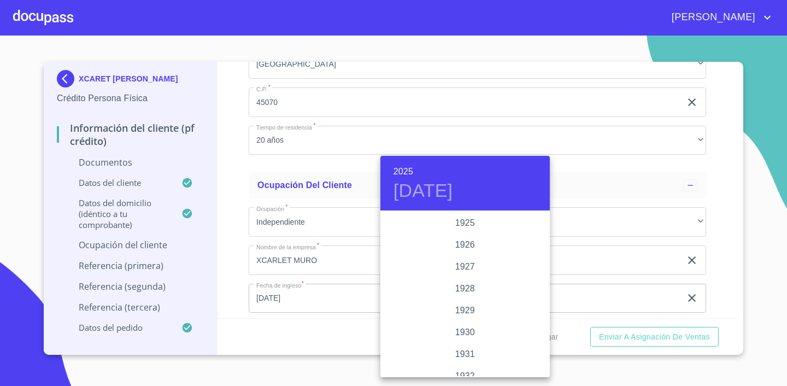
scroll to position [2122, 0]
click at [471, 243] on div "2023" at bounding box center [466, 245] width 170 height 22
type input "4 de ago. de 2023"
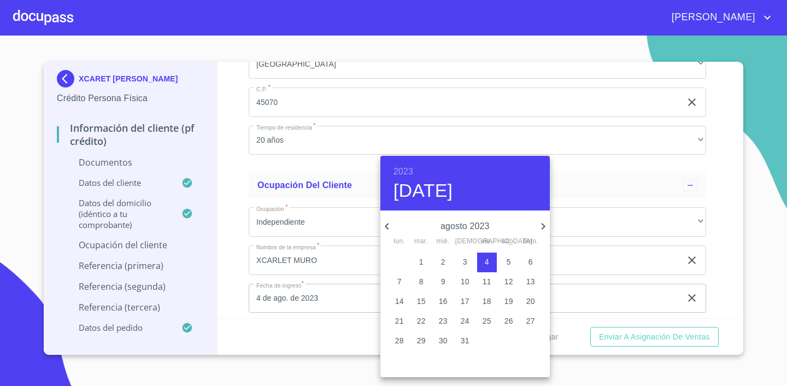
click at [580, 273] on div at bounding box center [393, 193] width 787 height 386
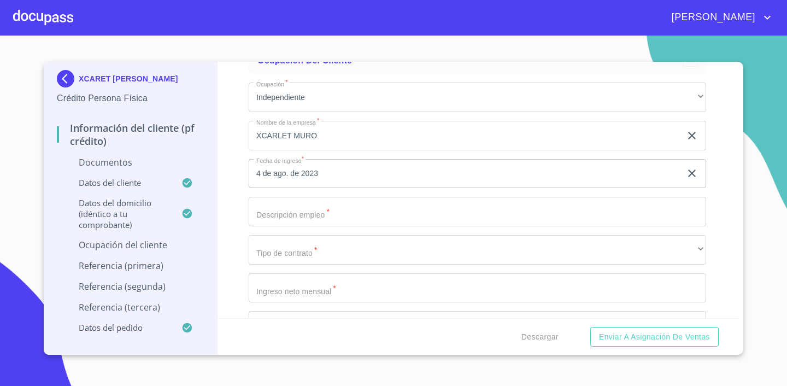
scroll to position [4305, 0]
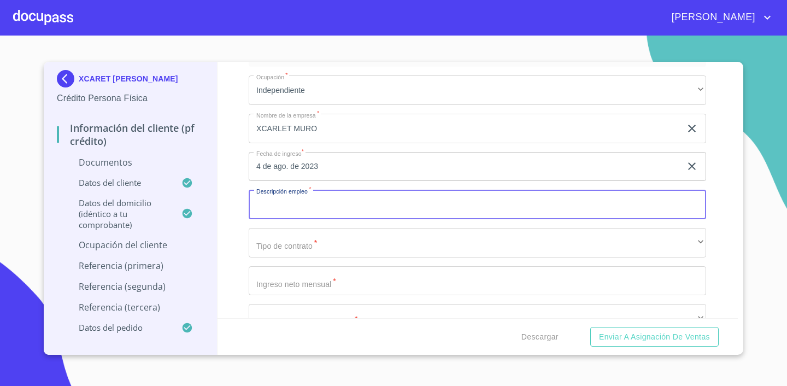
click at [361, 207] on input "Documento de identificación.   *" at bounding box center [478, 205] width 458 height 30
type input "FLORERIA"
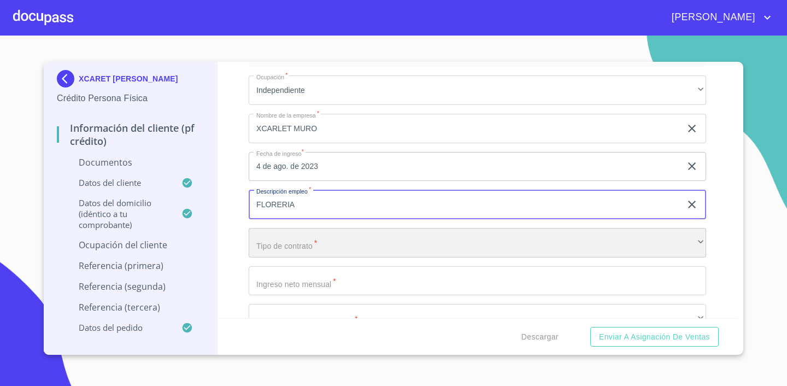
click at [362, 235] on div "​" at bounding box center [478, 243] width 458 height 30
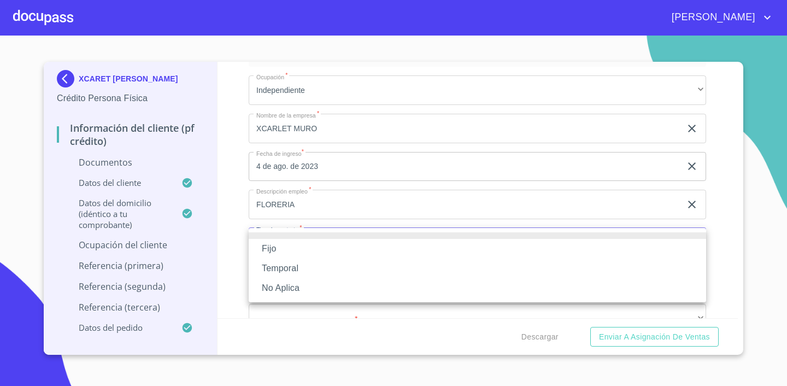
click at [332, 255] on li "Fijo" at bounding box center [478, 249] width 458 height 20
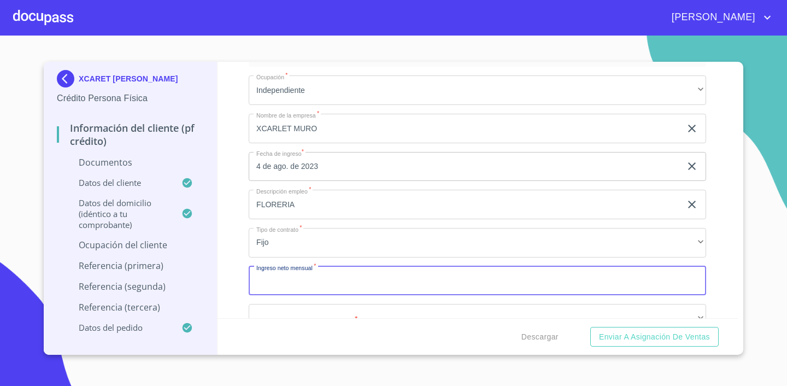
click at [356, 282] on input "Documento de identificación.   *" at bounding box center [478, 281] width 458 height 30
type input "50000"
click at [724, 233] on div "Información del cliente (PF crédito) Documentos Documento de identificación.   …" at bounding box center [478, 190] width 521 height 256
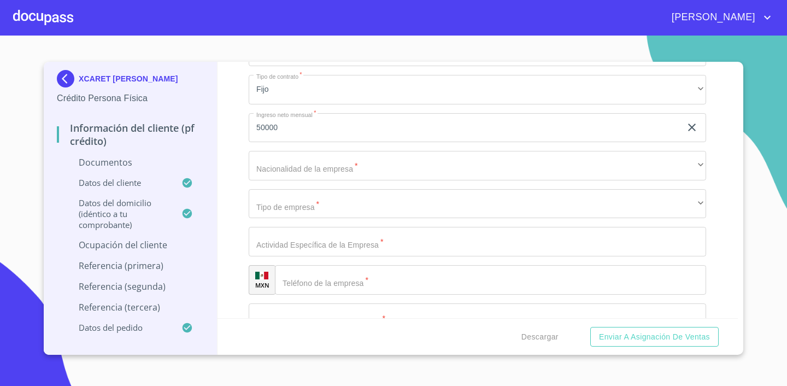
scroll to position [4455, 0]
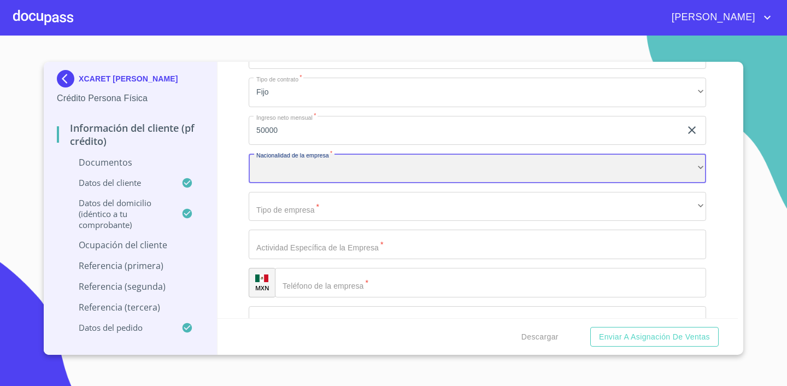
click at [377, 173] on div "​" at bounding box center [478, 169] width 458 height 30
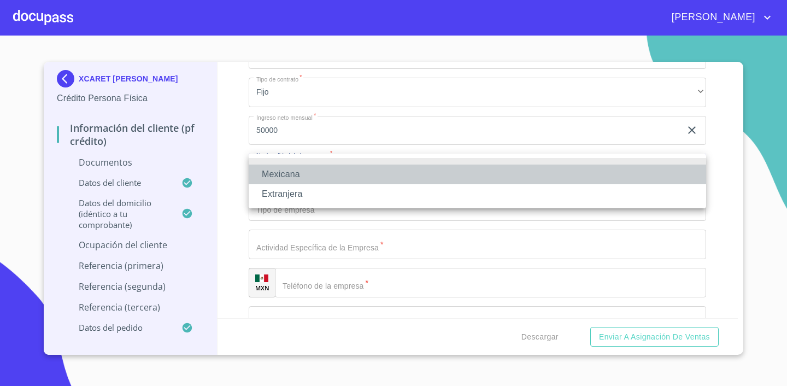
click at [368, 177] on li "Mexicana" at bounding box center [478, 175] width 458 height 20
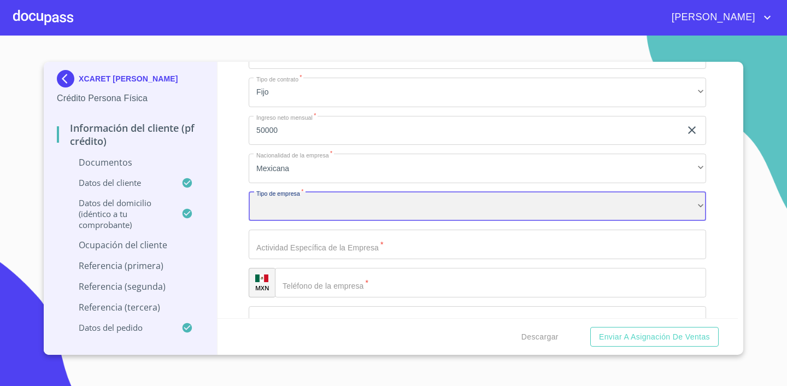
click at [351, 218] on div "​" at bounding box center [478, 207] width 458 height 30
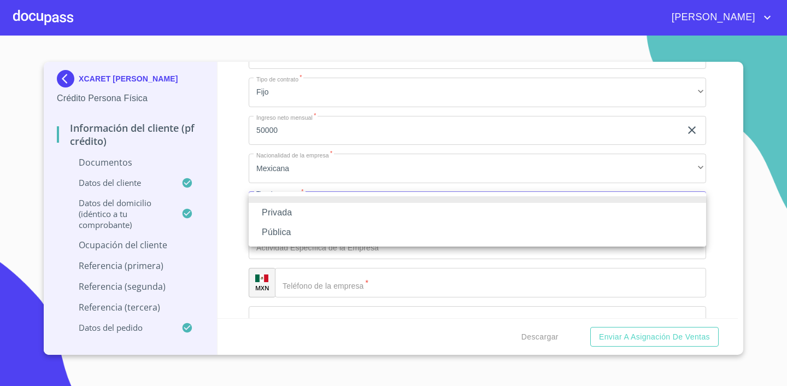
click at [348, 220] on li "Privada" at bounding box center [478, 213] width 458 height 20
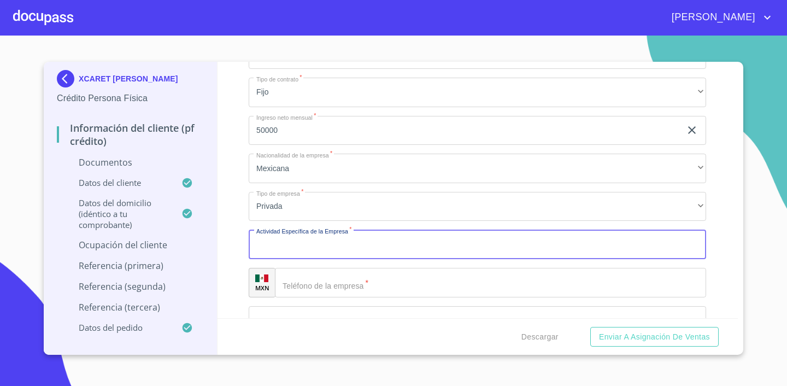
click at [344, 241] on input "Documento de identificación.   *" at bounding box center [478, 245] width 458 height 30
type input "ARREGLOS FLORALES"
click at [406, 284] on input "Documento de identificación.   *" at bounding box center [490, 283] width 431 height 30
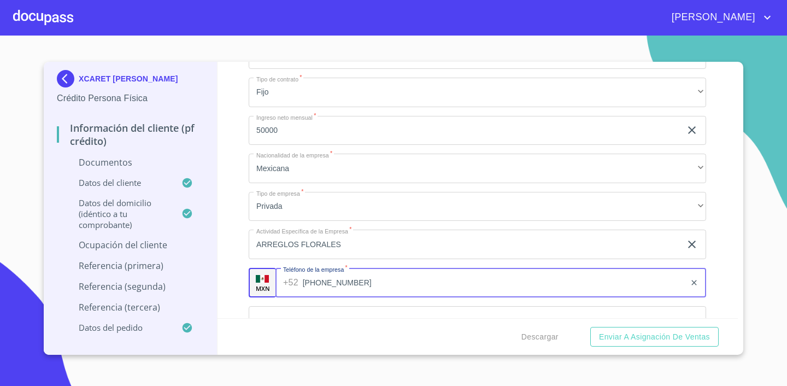
type input "[PHONE_NUMBER]"
drag, startPoint x: 745, startPoint y: 262, endPoint x: 652, endPoint y: 267, distance: 93.6
click at [745, 262] on section "XCARET [PERSON_NAME] Crédito Persona Física Información del cliente (PF crédito…" at bounding box center [393, 211] width 787 height 350
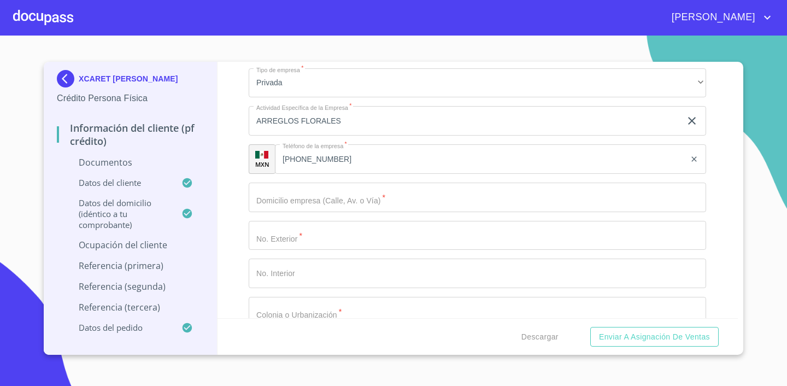
scroll to position [4580, 0]
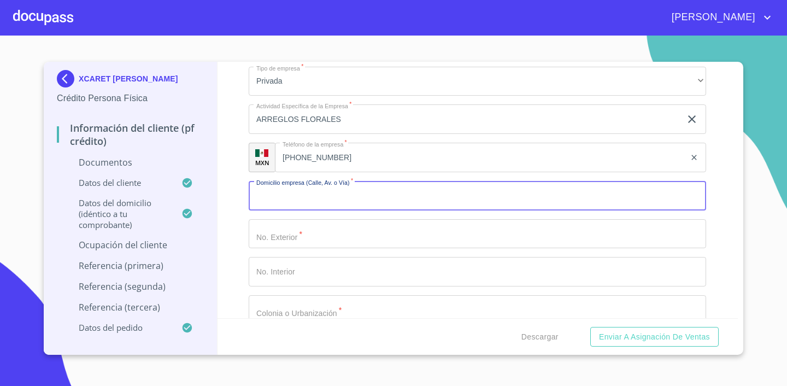
click at [441, 201] on input "Documento de identificación.   *" at bounding box center [478, 196] width 458 height 30
type input "[PERSON_NAME]"
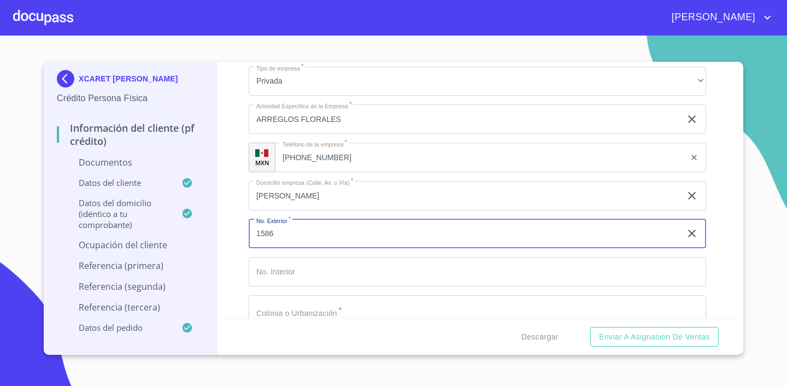
type input "1586"
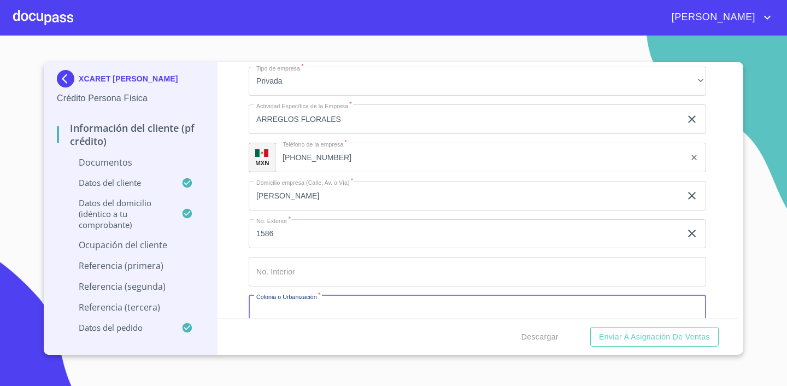
click at [402, 312] on input "Documento de identificación.   *" at bounding box center [478, 310] width 458 height 30
type input "LA CALMA"
click at [724, 249] on div "Información del cliente (PF crédito) Documentos Documento de identificación.   …" at bounding box center [478, 190] width 521 height 256
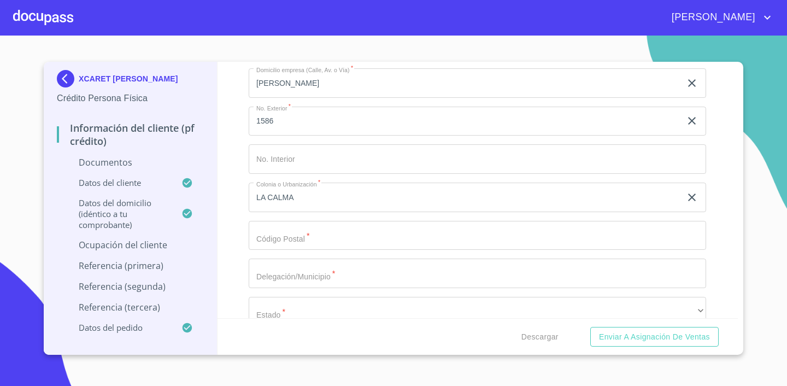
scroll to position [4736, 0]
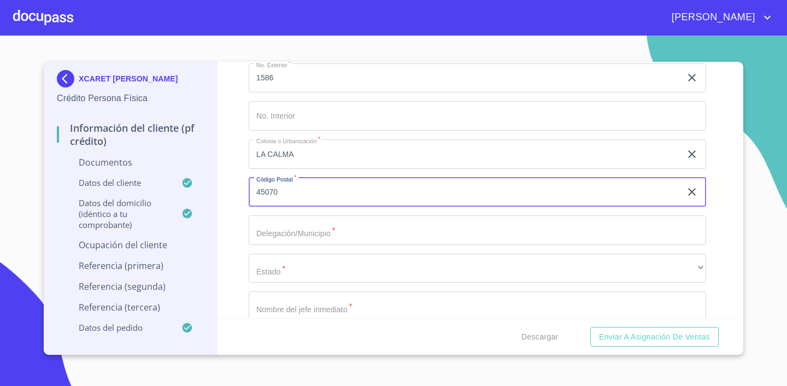
type input "45070"
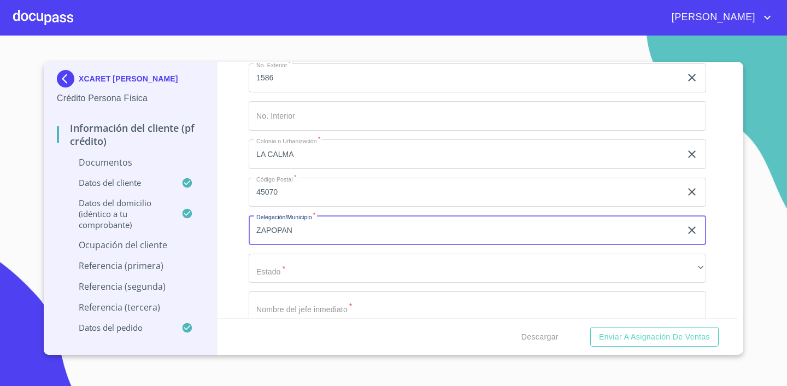
type input "ZAPOPAN"
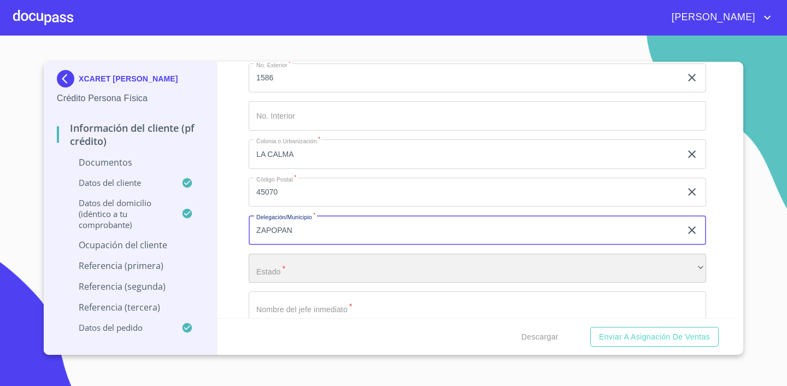
click at [328, 276] on div "​" at bounding box center [478, 269] width 458 height 30
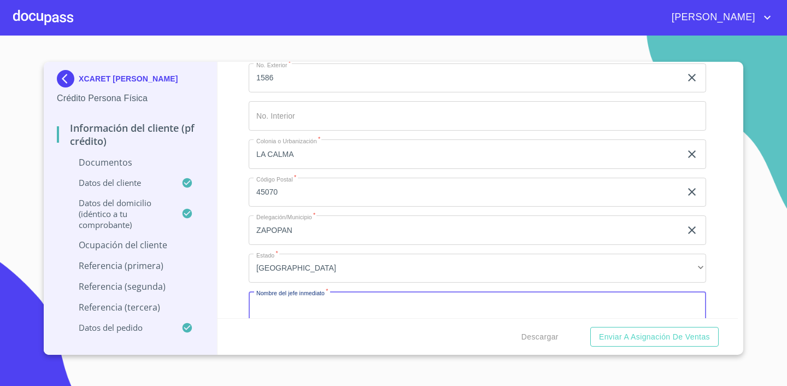
click at [319, 317] on input "Documento de identificación.   *" at bounding box center [478, 306] width 458 height 30
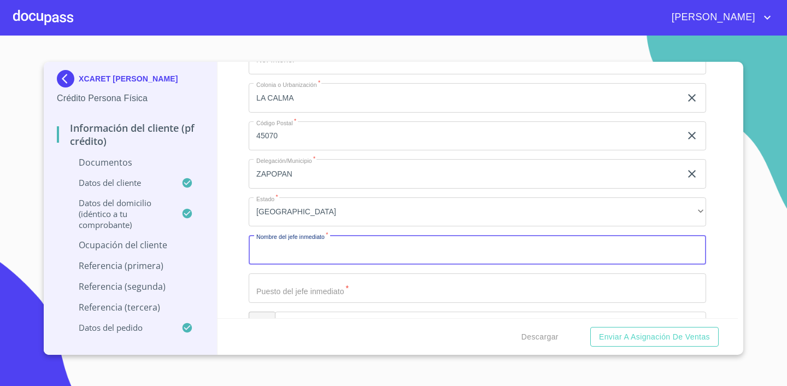
scroll to position [4817, 0]
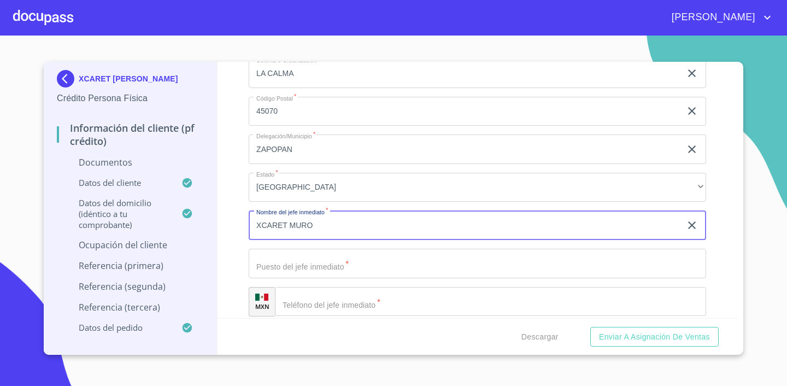
type input "XCARET MURO"
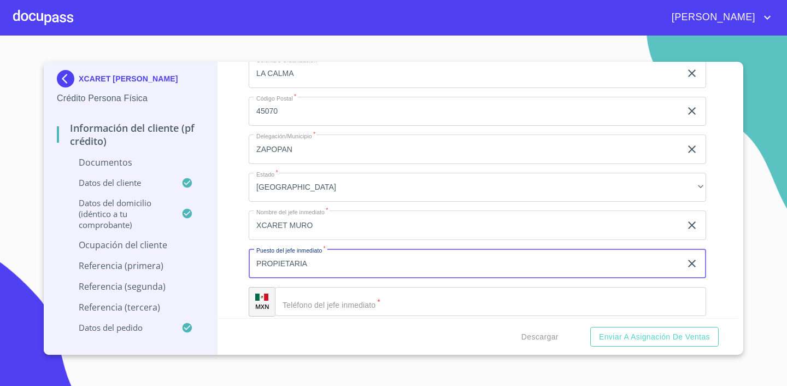
type input "PROPIETARIA"
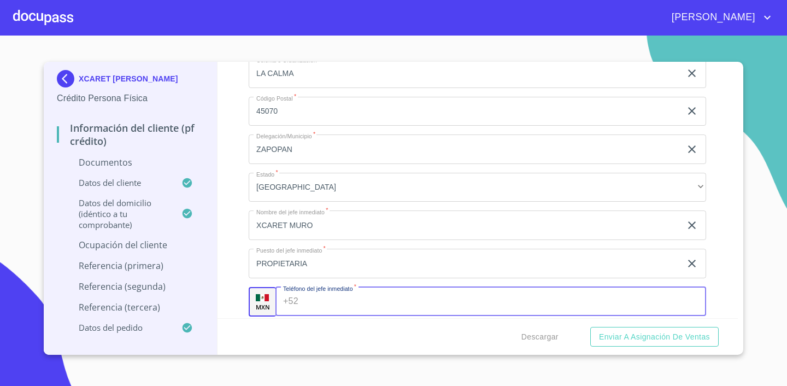
click at [374, 296] on input "Documento de identificación.   *" at bounding box center [505, 302] width 404 height 30
type input "[PHONE_NUMBER]"
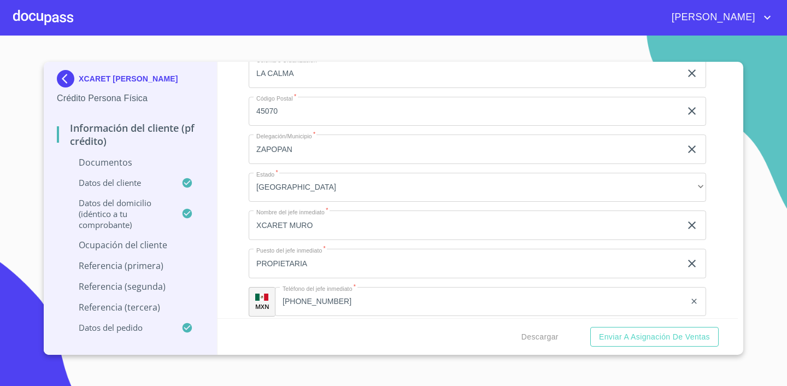
click at [746, 220] on section "XCARET [PERSON_NAME] Crédito Persona Física Información del cliente (PF crédito…" at bounding box center [393, 211] width 787 height 350
click at [723, 223] on div "Información del cliente (PF crédito) Documentos Documento de identificación.   …" at bounding box center [478, 190] width 521 height 256
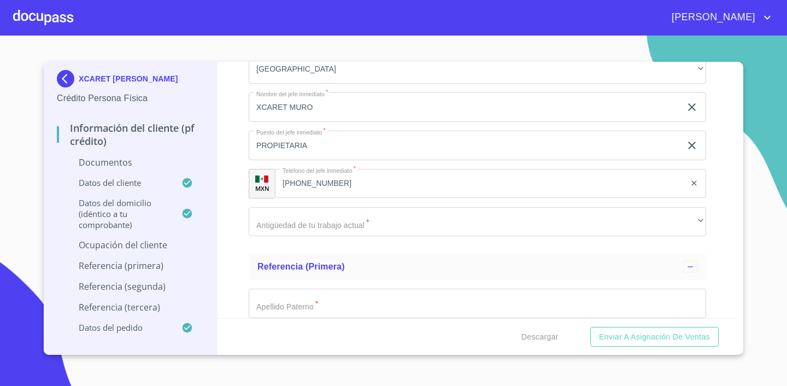
scroll to position [4941, 0]
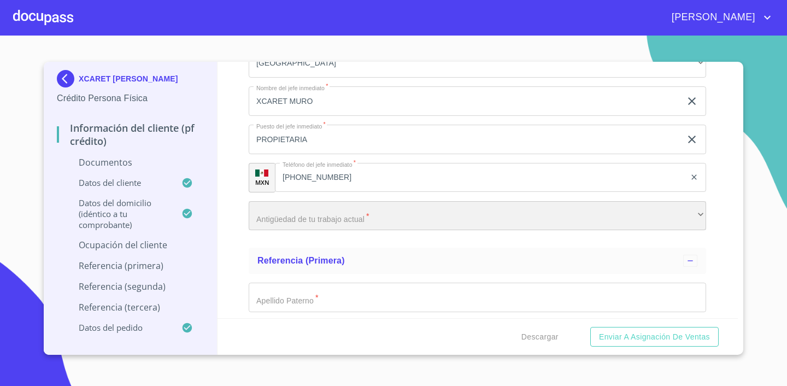
click at [344, 211] on div "​" at bounding box center [478, 216] width 458 height 30
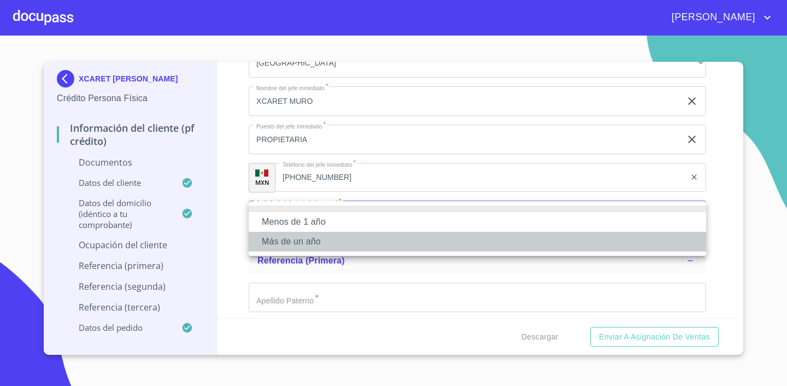
click at [325, 238] on li "Más de un año" at bounding box center [478, 242] width 458 height 20
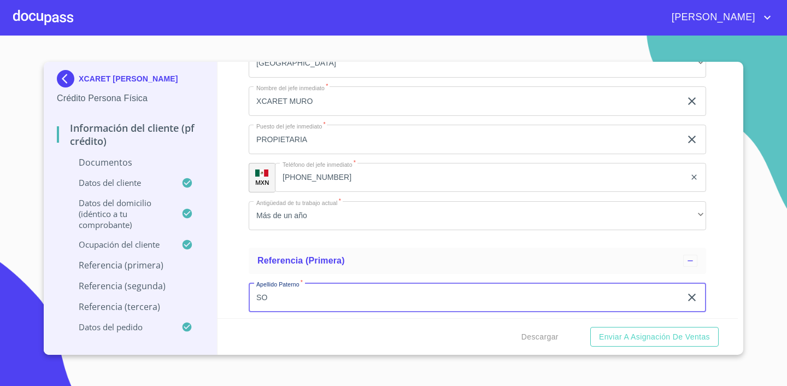
type input "S"
type input "[PERSON_NAME]"
click at [744, 230] on section "XCARET [PERSON_NAME] Crédito Persona Física Información del cliente (PF crédito…" at bounding box center [393, 211] width 787 height 350
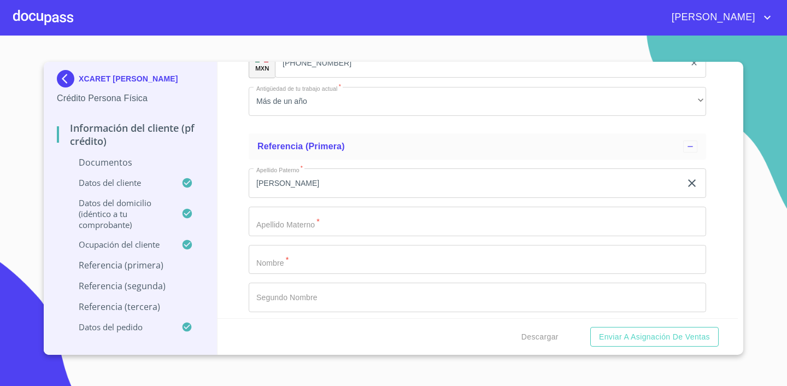
scroll to position [5083, 0]
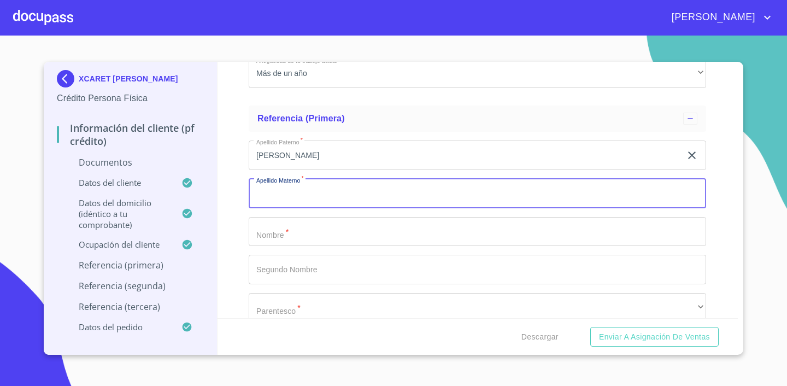
click at [314, 199] on input "Documento de identificación.   *" at bounding box center [478, 194] width 458 height 30
type input "JIMENEZ"
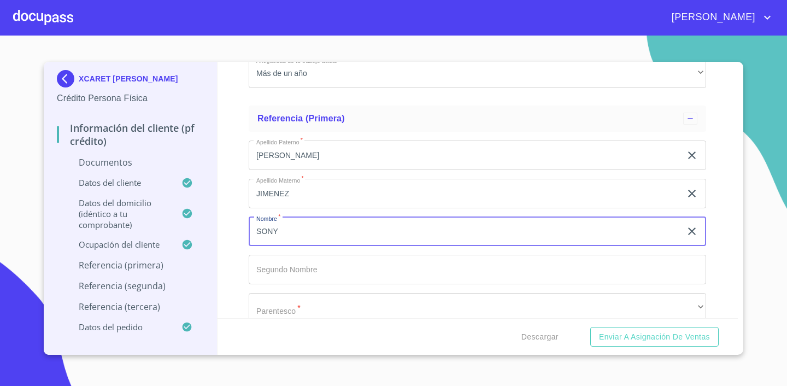
type input "SONY"
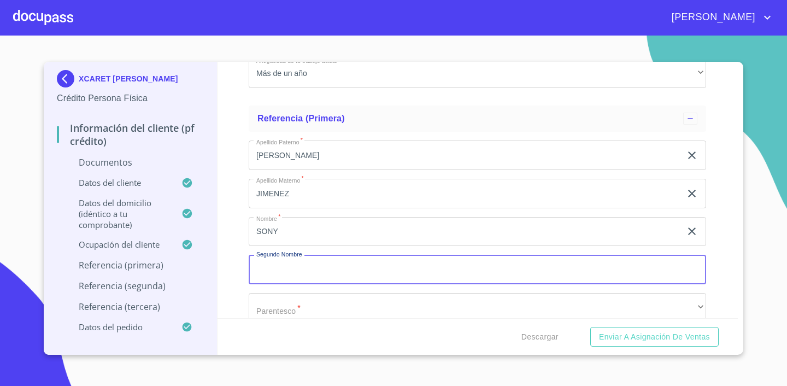
click at [323, 258] on input "Documento de identificación.   *" at bounding box center [478, 270] width 458 height 30
type input "[PERSON_NAME]"
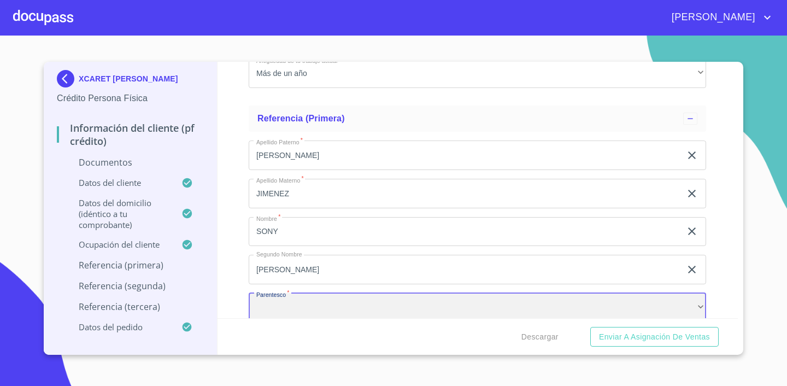
click at [332, 300] on div "​" at bounding box center [478, 308] width 458 height 30
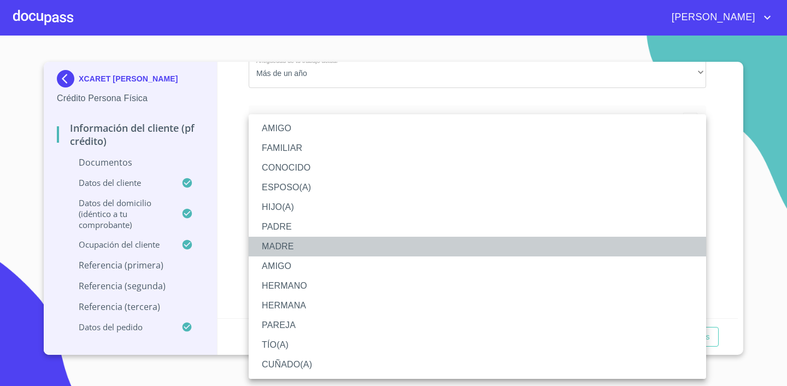
click at [294, 251] on li "MADRE" at bounding box center [478, 247] width 458 height 20
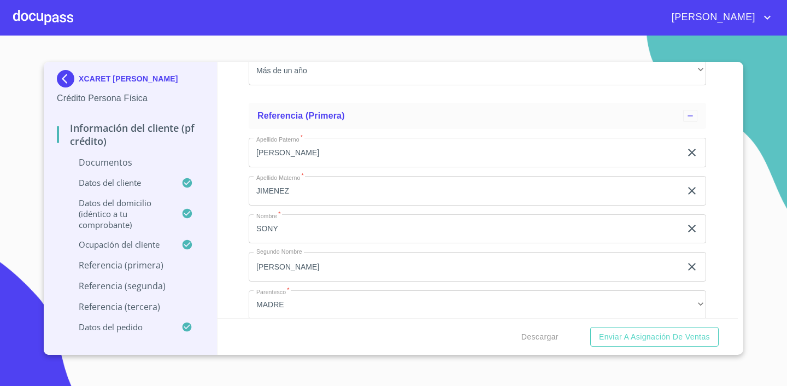
click at [721, 242] on div "Información del cliente (PF crédito) Documentos Documento de identificación.   …" at bounding box center [478, 190] width 521 height 256
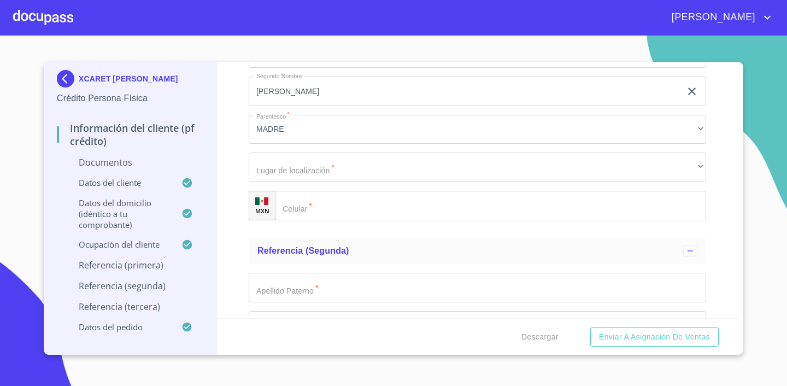
scroll to position [5269, 0]
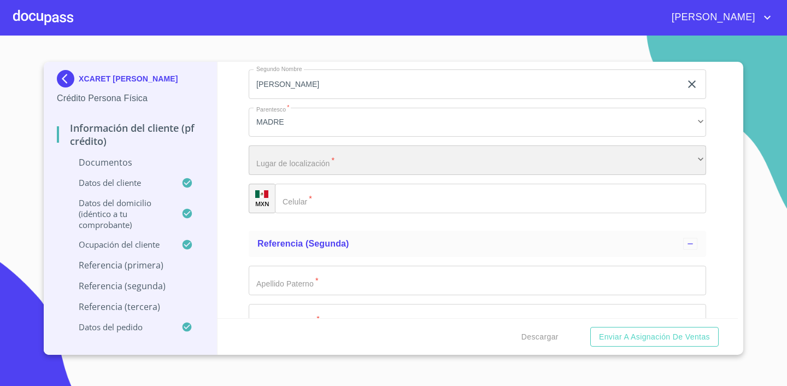
click at [459, 166] on div "​" at bounding box center [478, 160] width 458 height 30
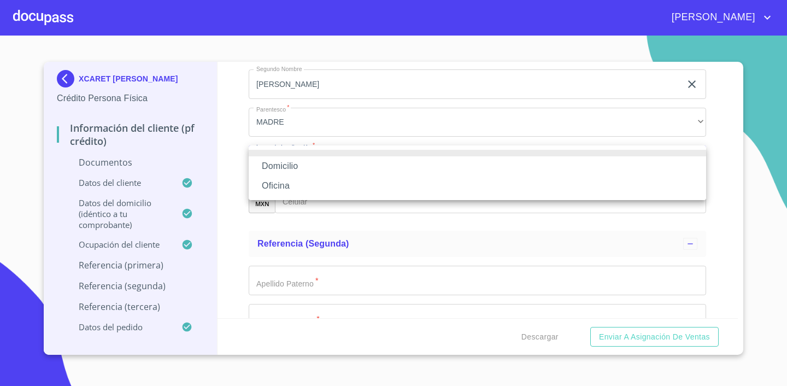
click at [438, 168] on li "Domicilio" at bounding box center [478, 166] width 458 height 20
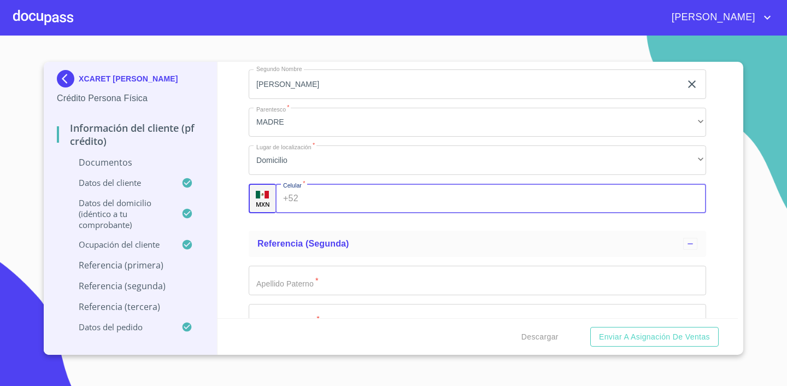
click at [417, 204] on input "Documento de identificación.   *" at bounding box center [505, 199] width 404 height 30
type input "[PHONE_NUMBER]"
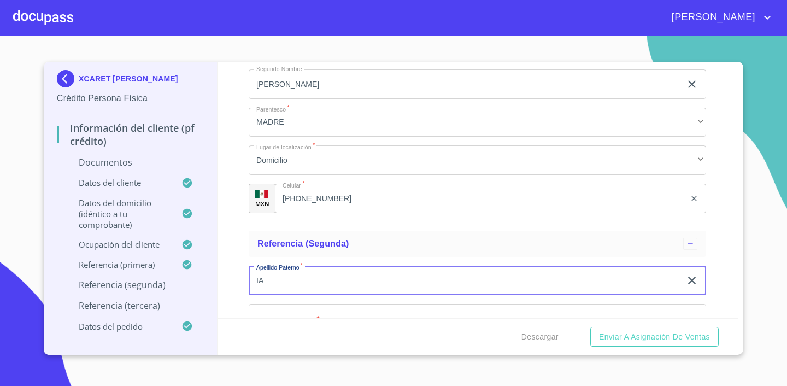
type input "I"
type input "MURO"
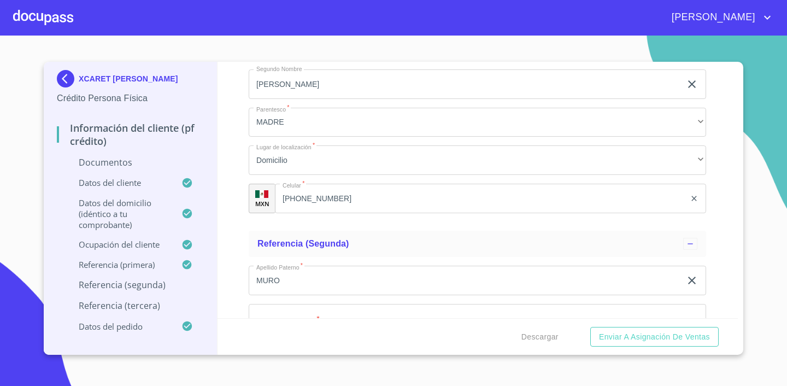
click at [735, 230] on div "Información del cliente (PF crédito) Documentos Documento de identificación.   …" at bounding box center [478, 190] width 521 height 256
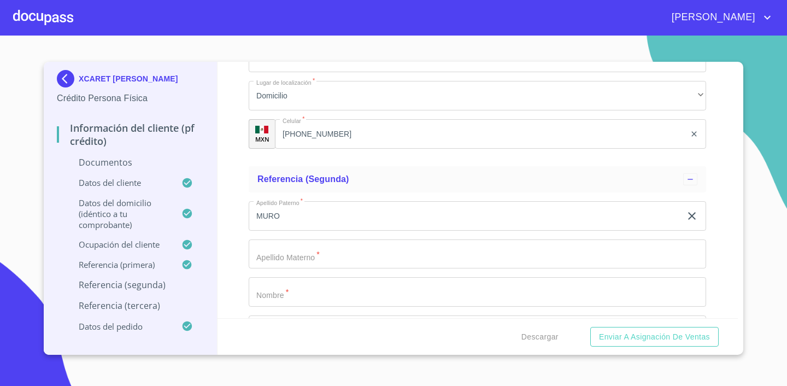
scroll to position [5348, 0]
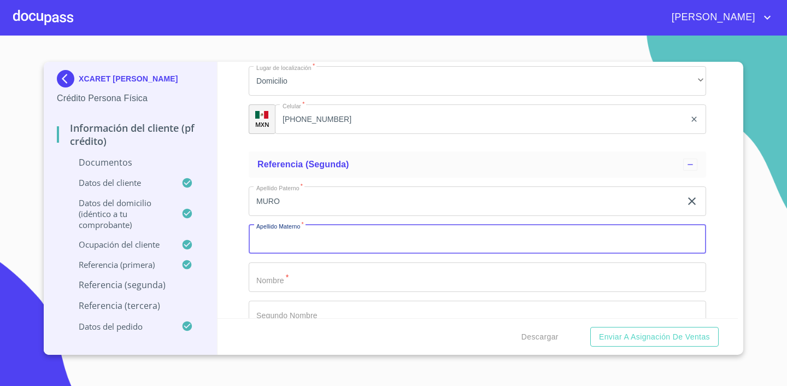
click at [469, 235] on input "Documento de identificación.   *" at bounding box center [478, 240] width 458 height 30
type input "[PERSON_NAME]"
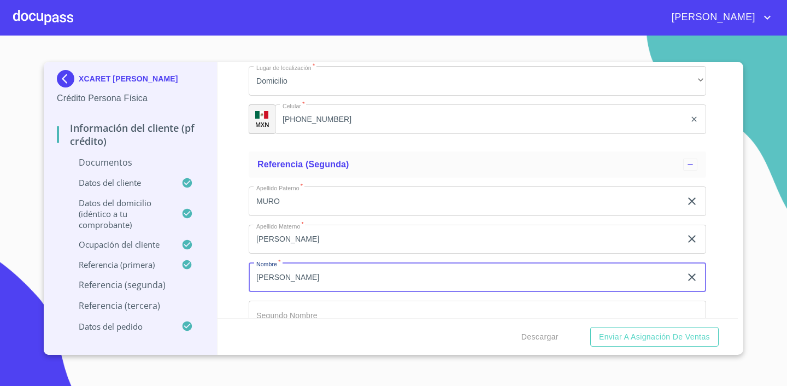
type input "[PERSON_NAME]"
click at [711, 247] on div "Información del cliente (PF crédito) Documentos Documento de identificación.   …" at bounding box center [478, 190] width 521 height 256
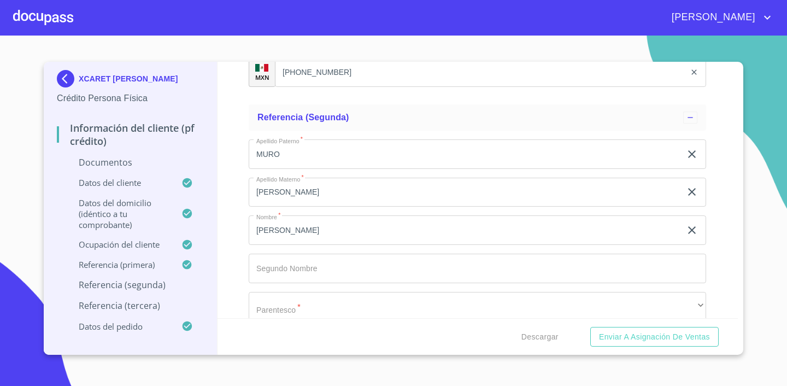
scroll to position [5398, 0]
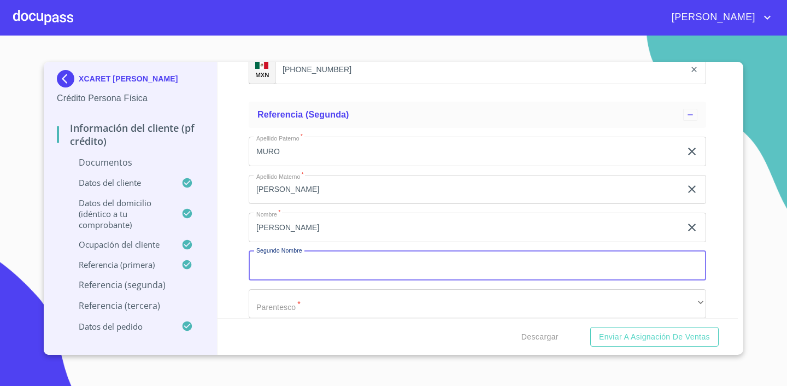
click at [381, 259] on input "Documento de identificación.   *" at bounding box center [478, 266] width 458 height 30
type input "[PERSON_NAME]"
drag, startPoint x: 729, startPoint y: 251, endPoint x: 596, endPoint y: 295, distance: 140.1
click at [729, 251] on div "Información del cliente (PF crédito) Documentos Documento de identificación.   …" at bounding box center [478, 190] width 521 height 256
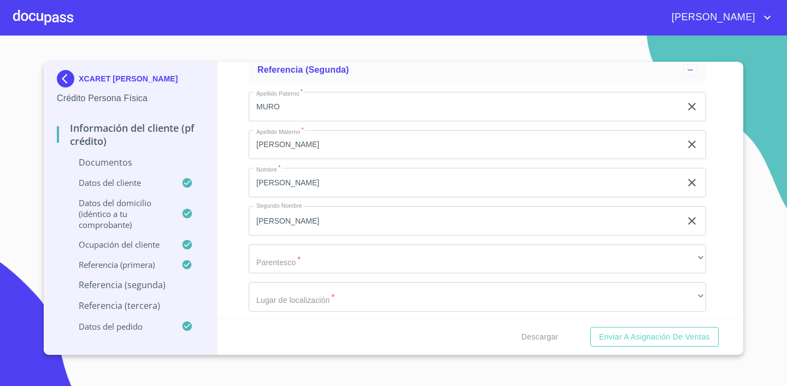
scroll to position [5445, 0]
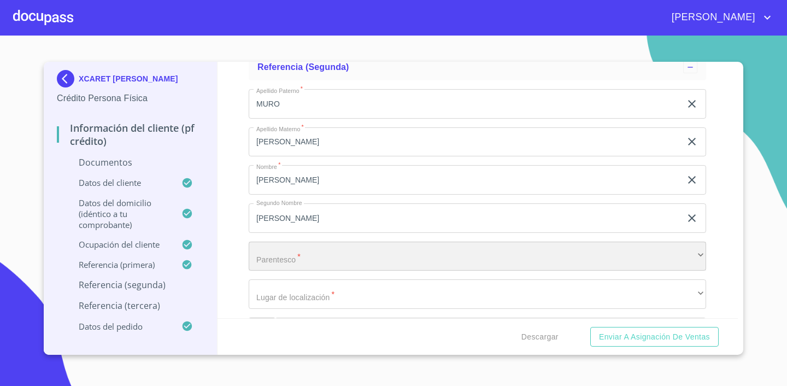
click at [422, 259] on div "​" at bounding box center [478, 257] width 458 height 30
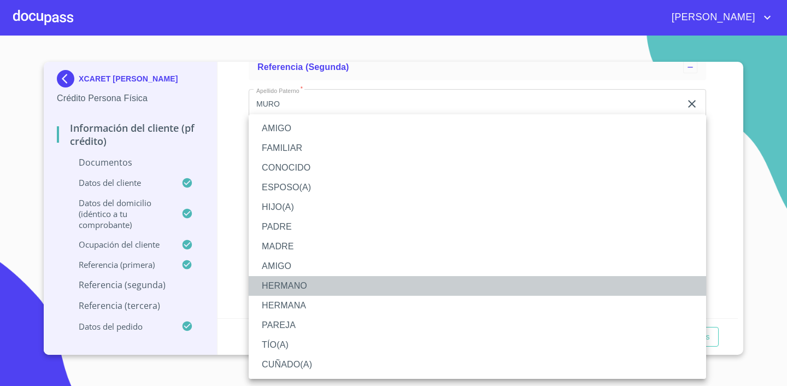
click at [340, 288] on li "HERMANO" at bounding box center [478, 286] width 458 height 20
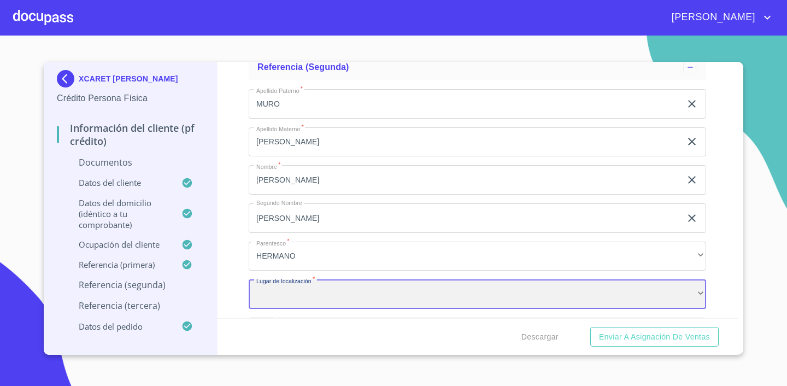
click at [337, 292] on div "​" at bounding box center [478, 294] width 458 height 30
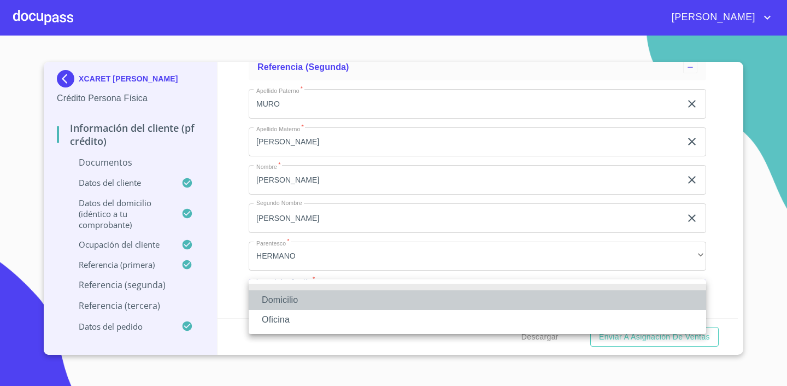
click at [319, 303] on li "Domicilio" at bounding box center [478, 300] width 458 height 20
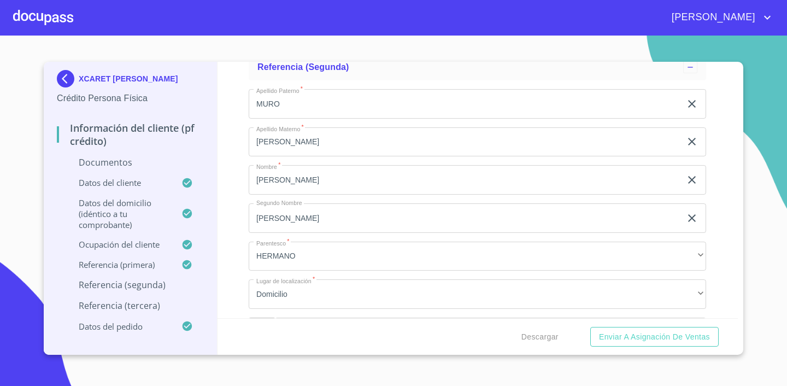
click at [730, 250] on div "Información del cliente (PF crédito) Documentos Documento de identificación.   …" at bounding box center [478, 190] width 521 height 256
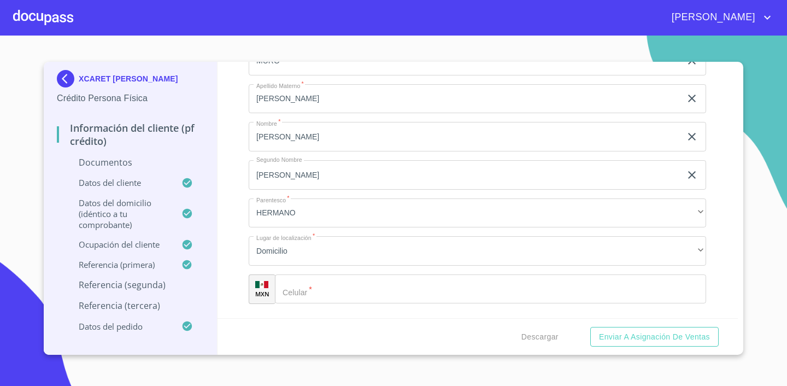
scroll to position [5494, 0]
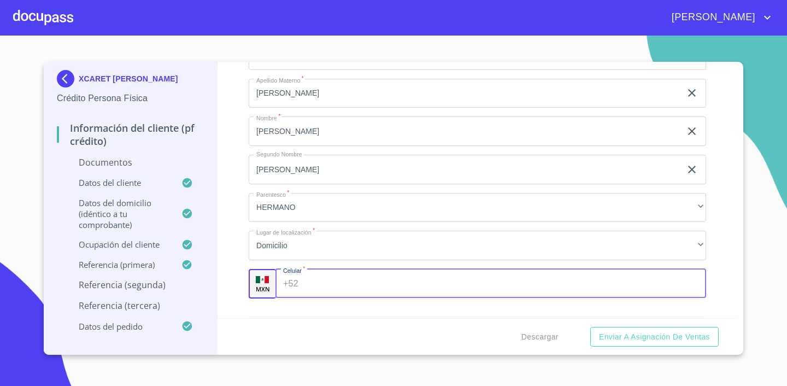
click at [445, 273] on input "Documento de identificación.   *" at bounding box center [505, 284] width 404 height 30
type input "[PHONE_NUMBER]"
click at [725, 267] on div "Información del cliente (PF crédito) Documentos Documento de identificación.   …" at bounding box center [478, 190] width 521 height 256
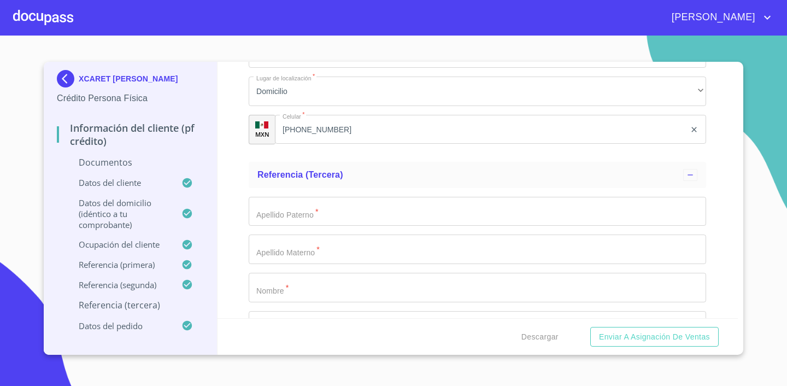
scroll to position [5677, 0]
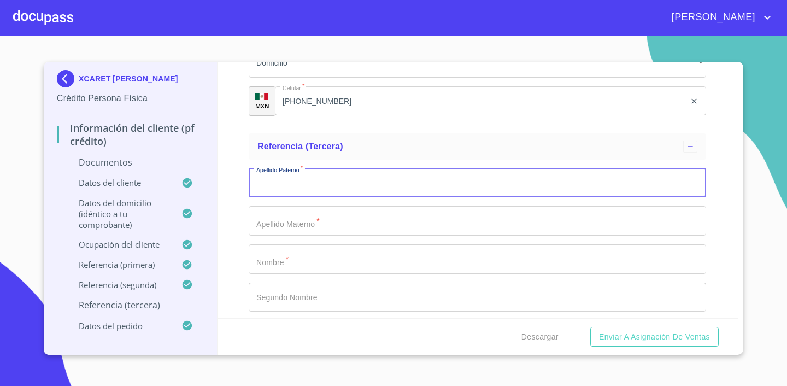
click at [387, 192] on input "Documento de identificación.   *" at bounding box center [478, 183] width 458 height 30
type input "J"
type input "[PERSON_NAME]"
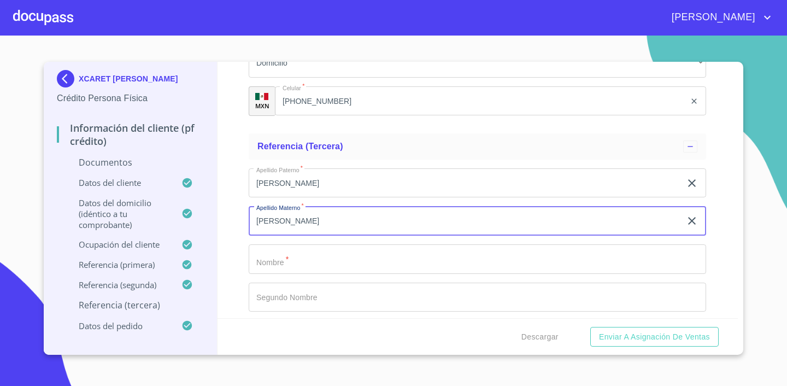
type input "[PERSON_NAME]"
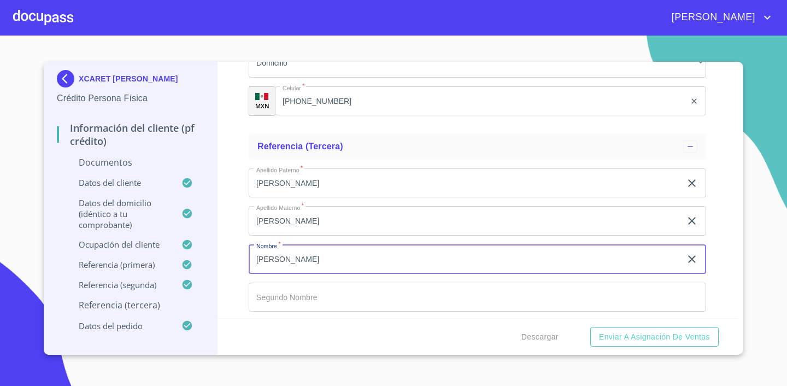
type input "[PERSON_NAME]"
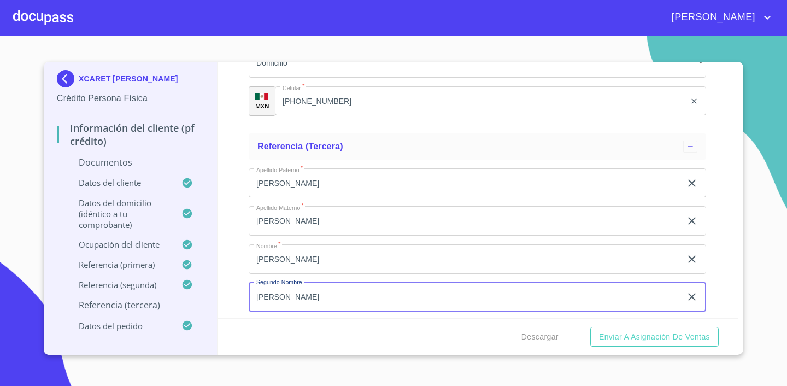
type input "[PERSON_NAME]"
click at [733, 246] on div "Información del cliente (PF crédito) Documentos Documento de identificación.   …" at bounding box center [478, 190] width 521 height 256
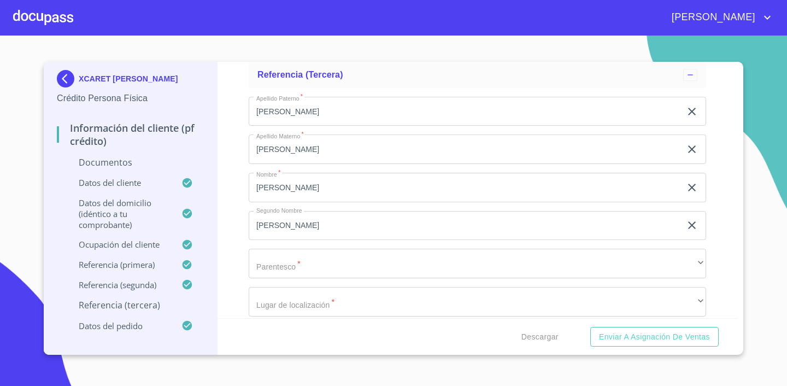
scroll to position [5761, 0]
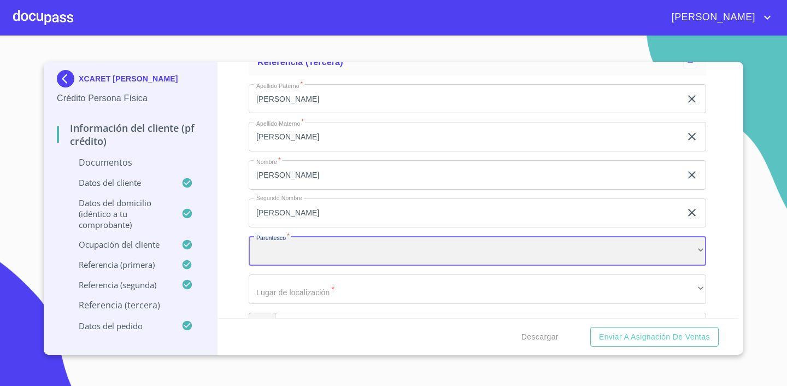
click at [443, 254] on div "​" at bounding box center [478, 251] width 458 height 30
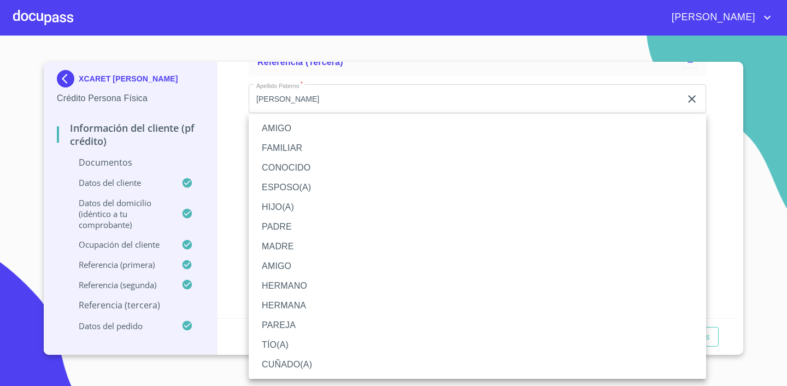
click at [391, 132] on li "AMIGO" at bounding box center [478, 129] width 458 height 20
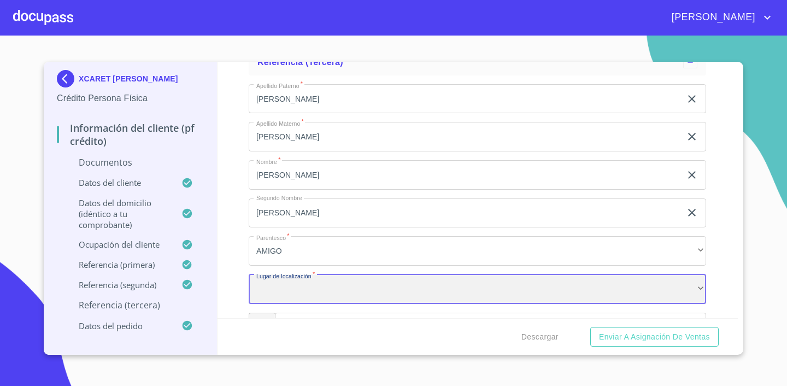
click at [367, 281] on div "​" at bounding box center [478, 289] width 458 height 30
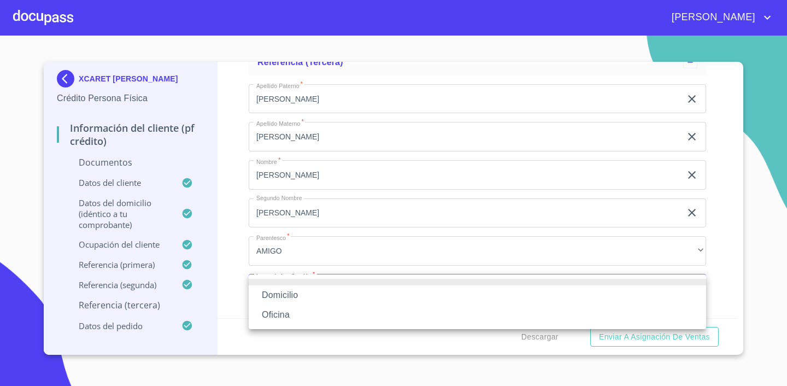
click at [344, 292] on li "Domicilio" at bounding box center [478, 295] width 458 height 20
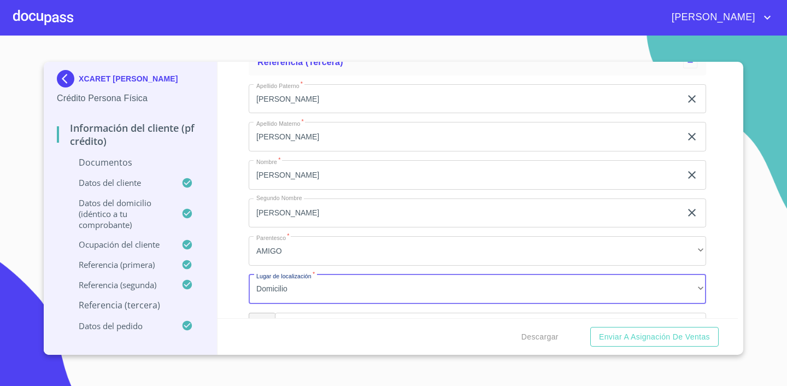
click at [732, 252] on div "Información del cliente (PF crédito) Documentos Documento de identificación.   …" at bounding box center [478, 190] width 521 height 256
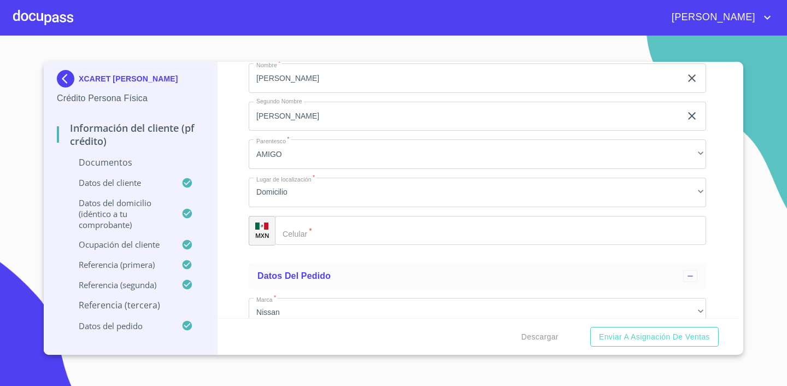
scroll to position [5864, 0]
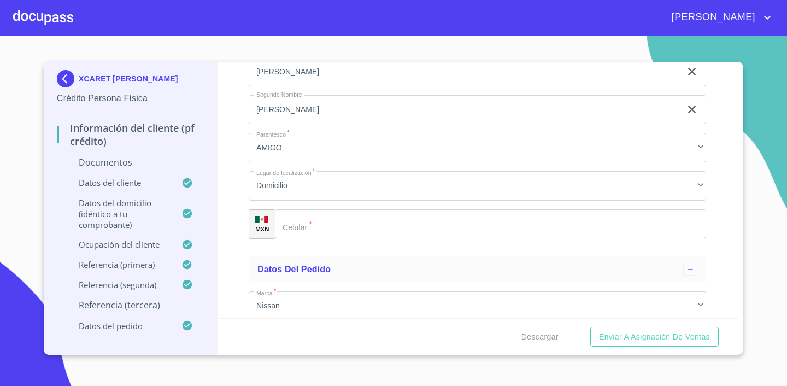
click at [373, 227] on input "Documento de identificación.   *" at bounding box center [490, 224] width 431 height 30
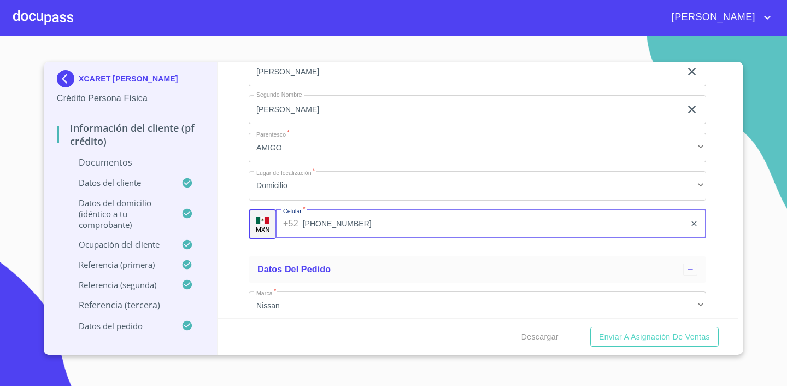
type input "[PHONE_NUMBER]"
click at [729, 261] on div "Información del cliente (PF crédito) Documentos Documento de identificación.   …" at bounding box center [478, 190] width 521 height 256
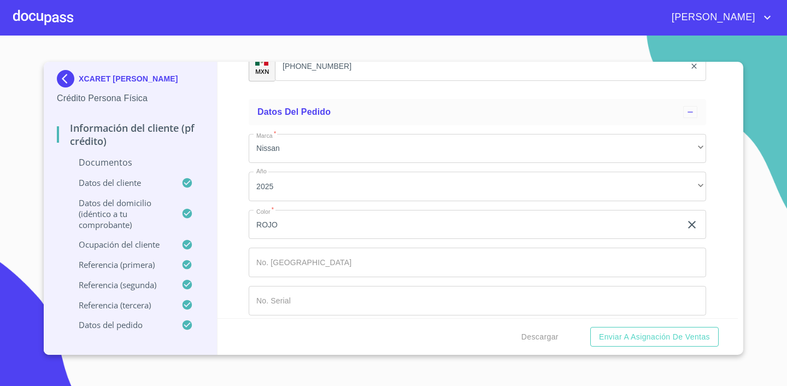
scroll to position [6030, 0]
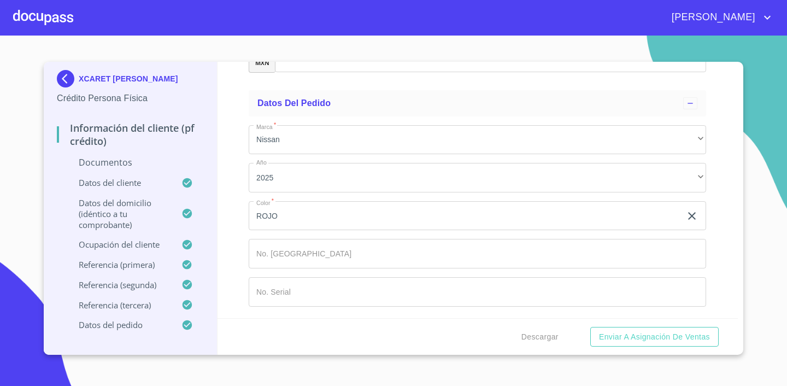
click at [716, 156] on div "Información del cliente (PF crédito) Documentos Documento de identificación.   …" at bounding box center [478, 190] width 521 height 256
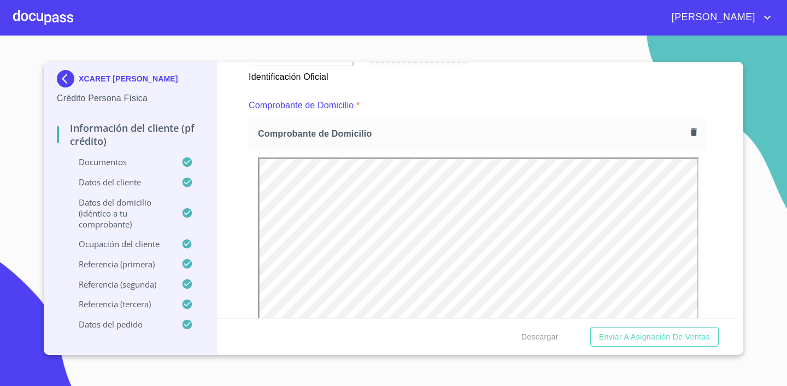
scroll to position [0, 0]
click at [663, 340] on span "Enviar a Asignación de Ventas" at bounding box center [654, 337] width 111 height 14
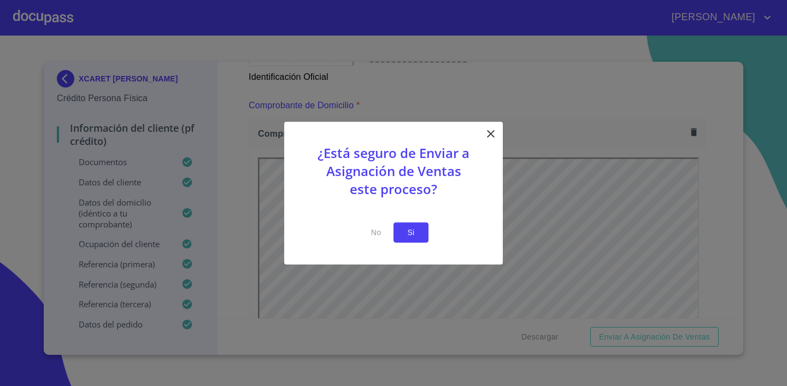
click at [408, 235] on span "Si" at bounding box center [410, 233] width 17 height 14
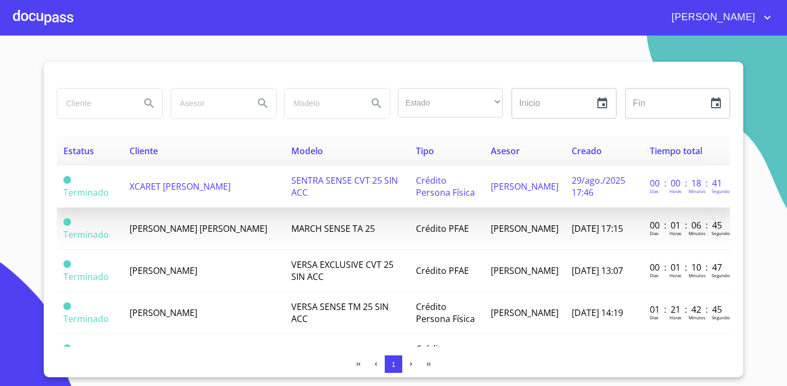
click at [510, 192] on span "[PERSON_NAME]" at bounding box center [525, 186] width 68 height 12
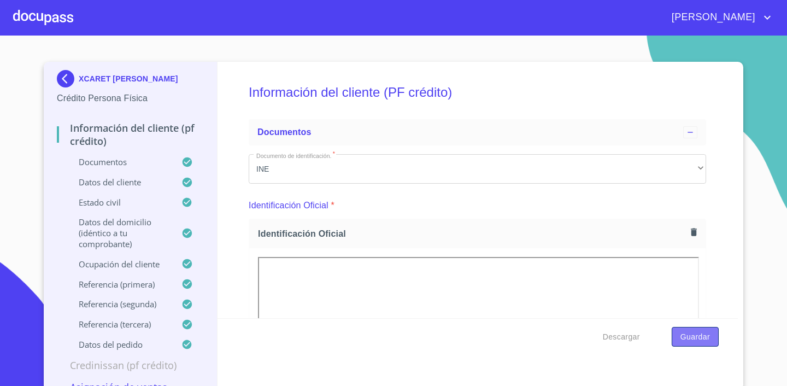
click at [695, 337] on span "Guardar" at bounding box center [696, 337] width 30 height 14
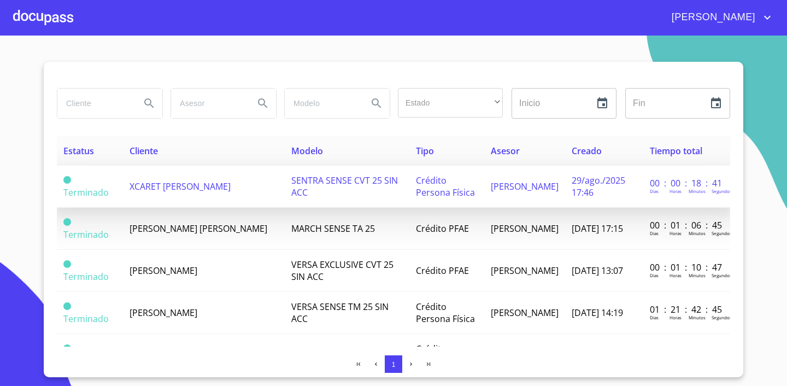
click at [177, 181] on span "XCARET [PERSON_NAME]" at bounding box center [180, 186] width 101 height 12
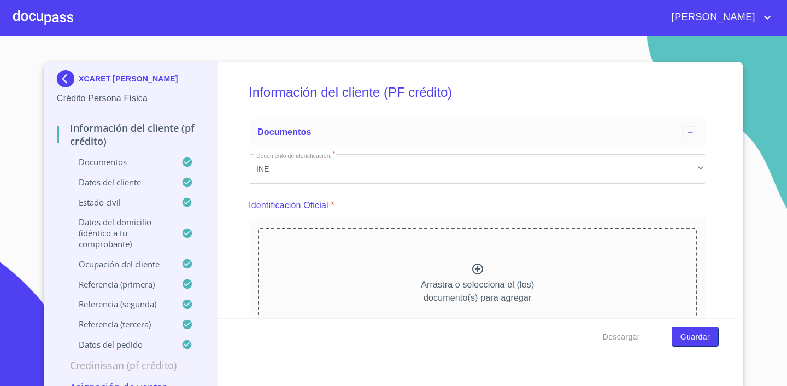
click at [695, 341] on span "Guardar" at bounding box center [696, 337] width 30 height 14
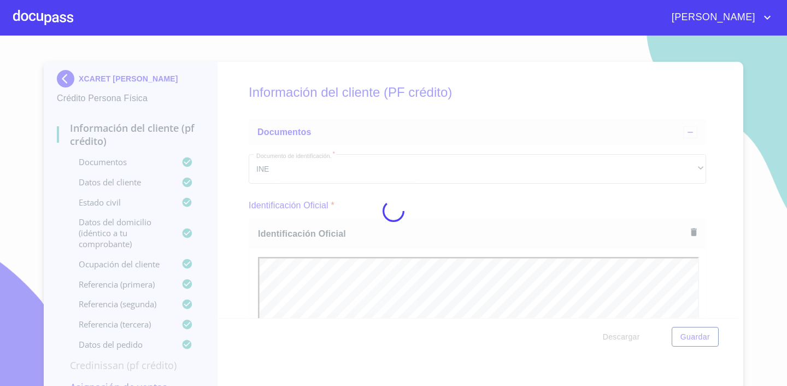
click at [621, 335] on div at bounding box center [393, 211] width 787 height 350
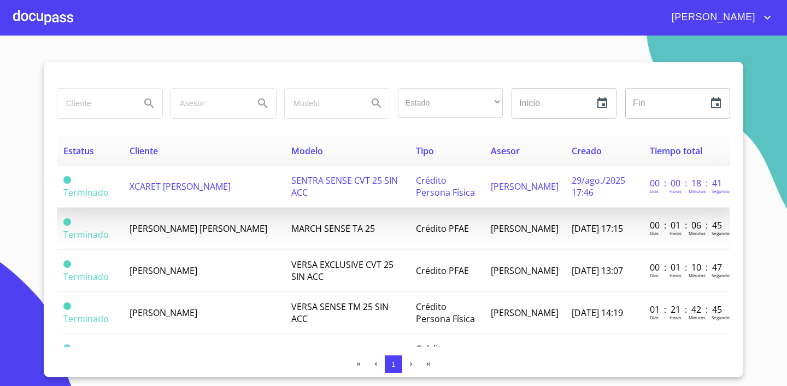
click at [296, 194] on td "SENTRA SENSE CVT 25 SIN ACC" at bounding box center [347, 187] width 125 height 42
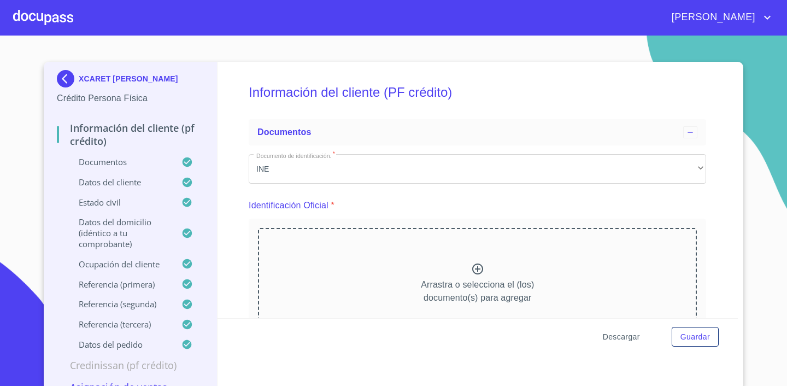
click at [620, 341] on span "Descargar" at bounding box center [621, 337] width 37 height 14
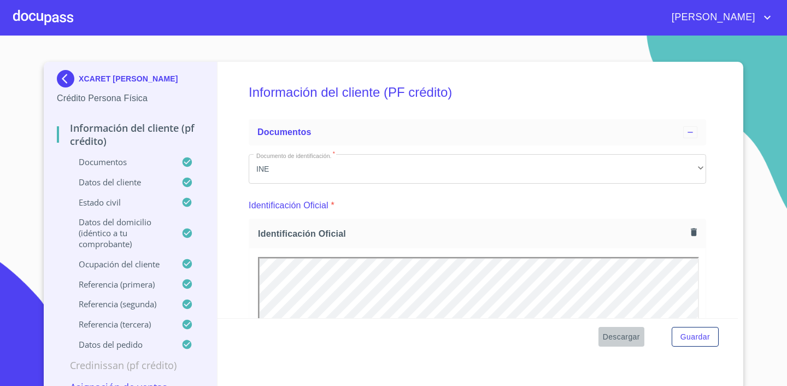
click at [634, 334] on span "Descargar" at bounding box center [621, 337] width 37 height 14
